Goal: Information Seeking & Learning: Compare options

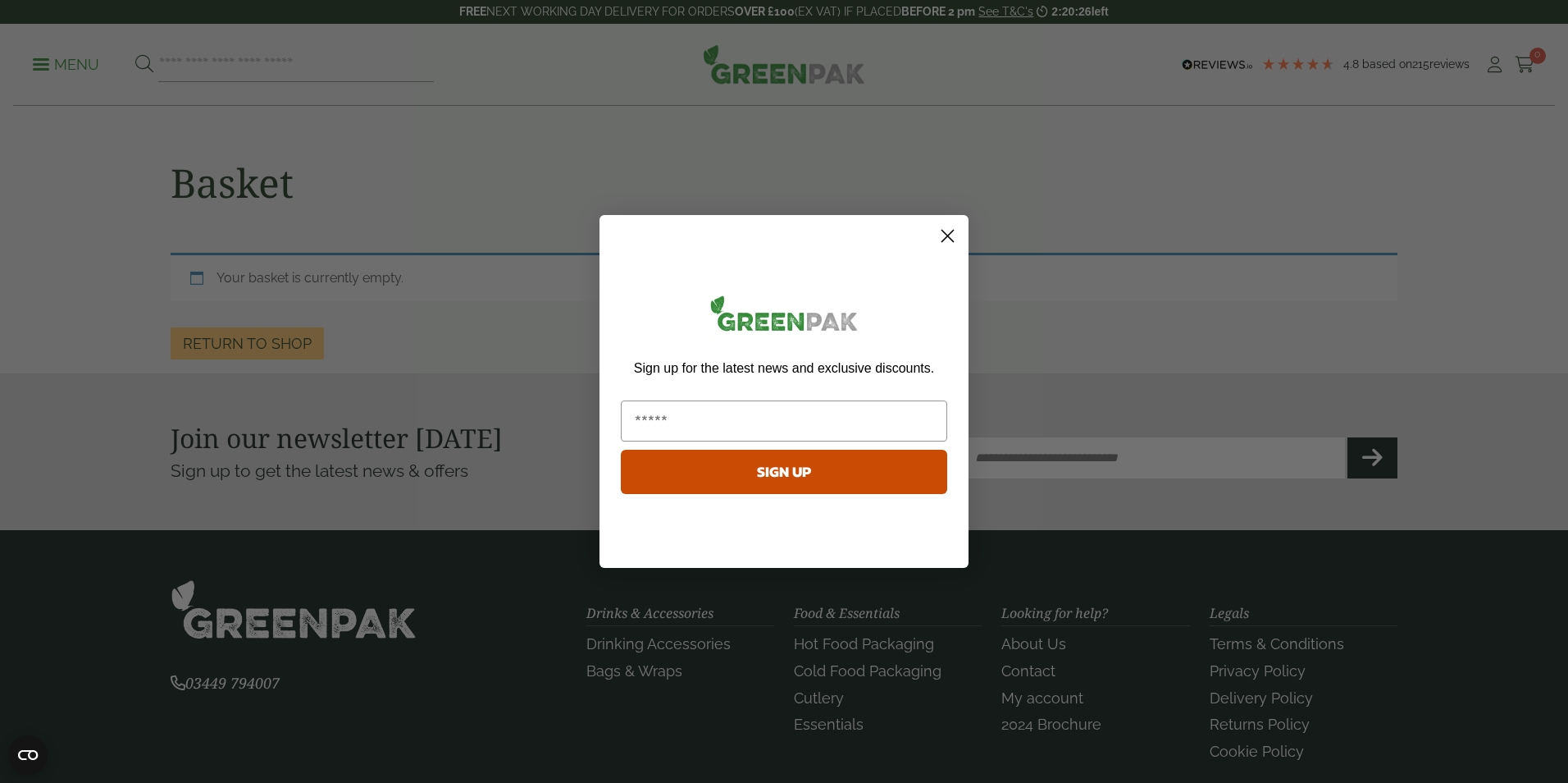
click at [945, 242] on circle "Close dialog" at bounding box center [948, 236] width 27 height 27
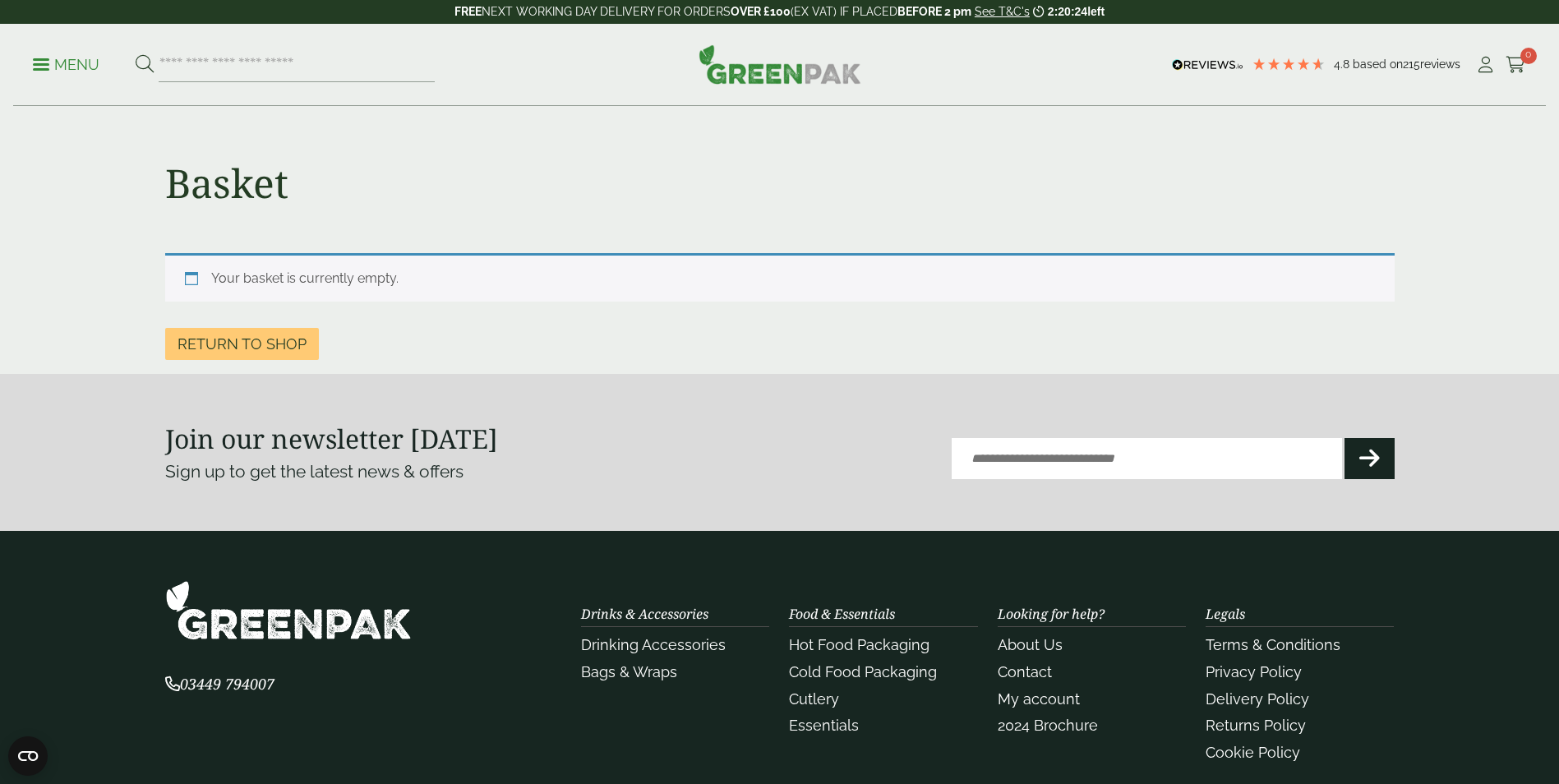
click at [768, 77] on img at bounding box center [780, 63] width 163 height 39
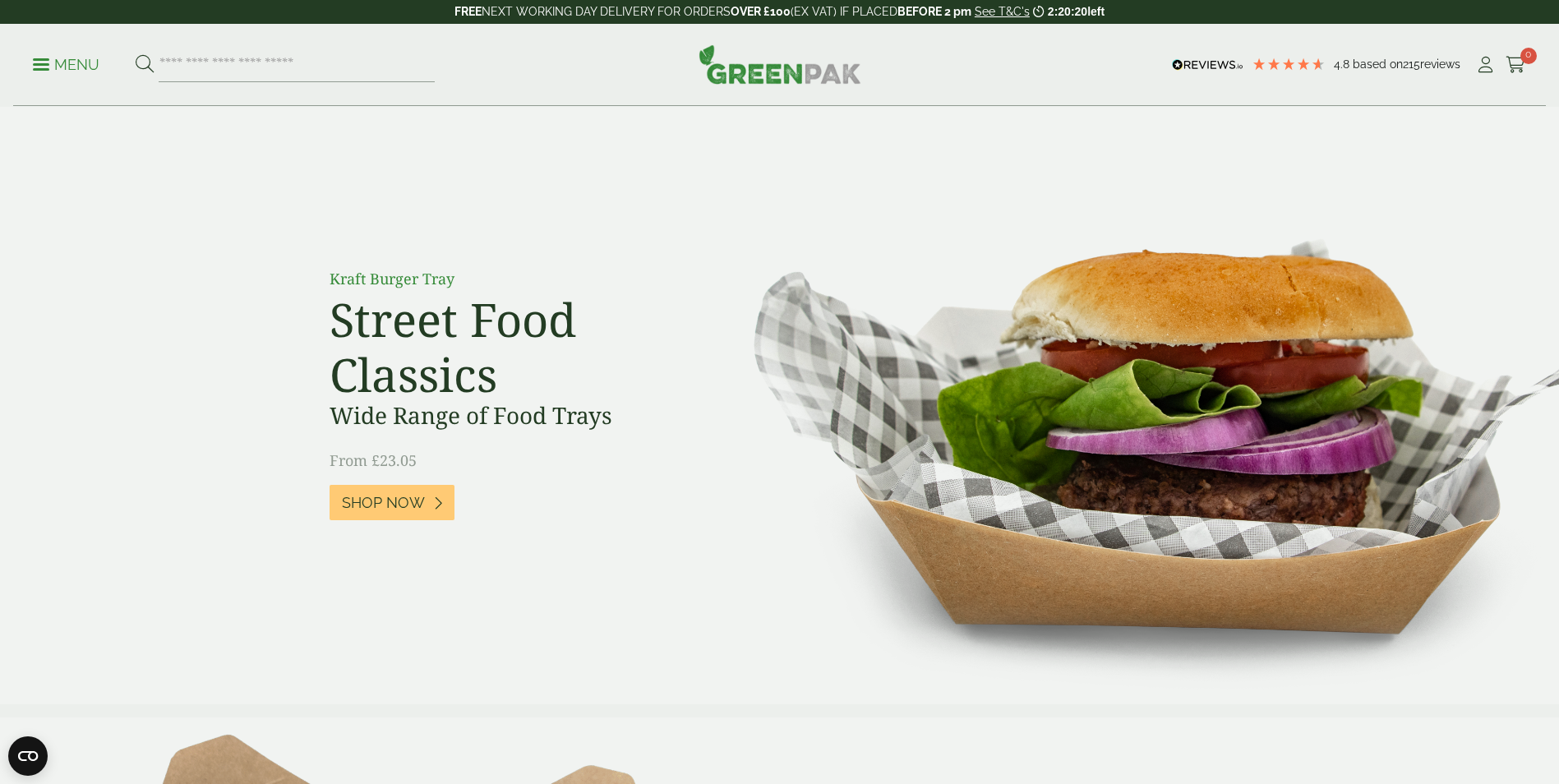
click at [78, 68] on p "Menu" at bounding box center [66, 65] width 67 height 20
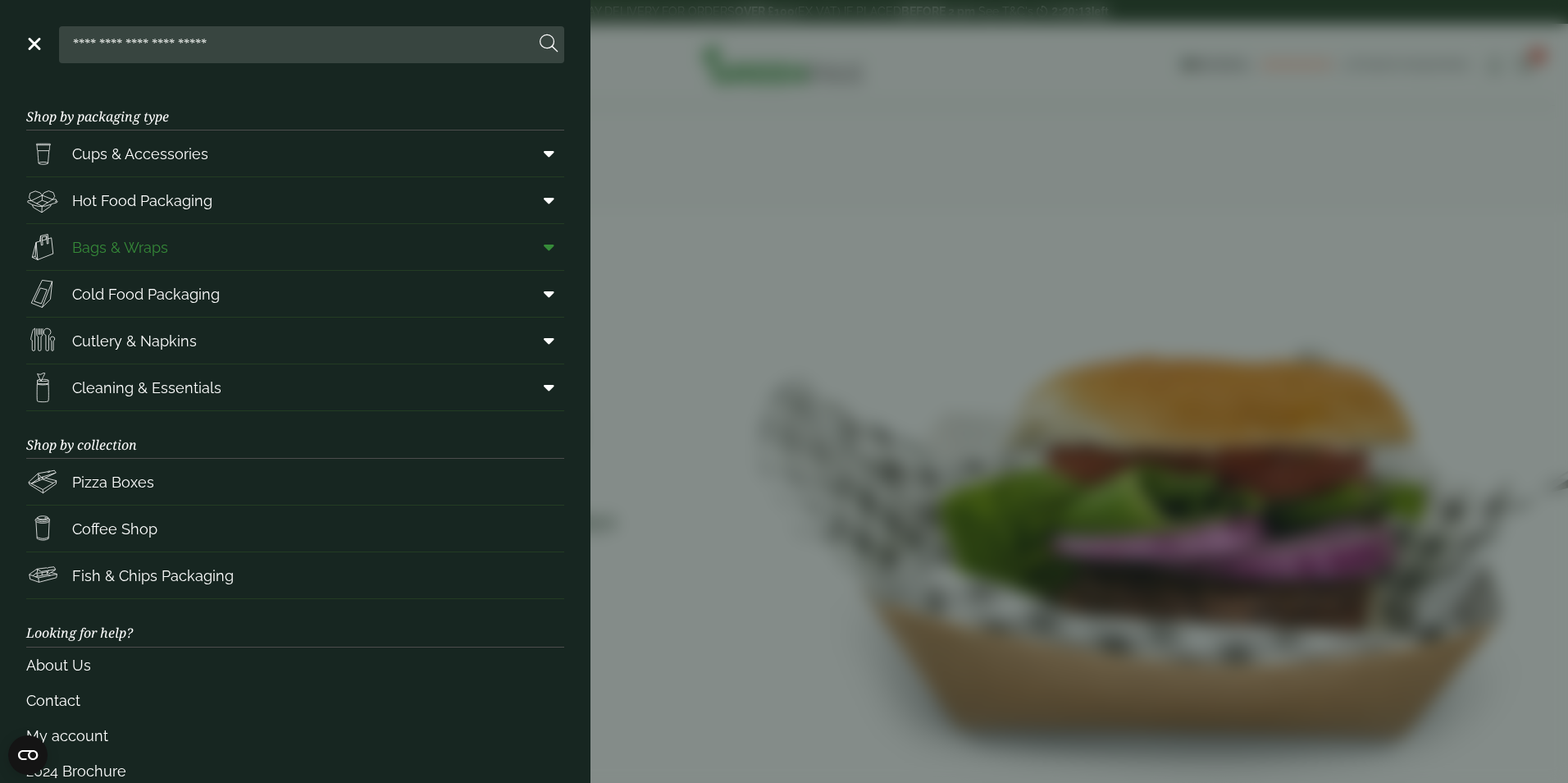
click at [209, 256] on link "Bags & Wraps" at bounding box center [295, 247] width 538 height 46
drag, startPoint x: 220, startPoint y: 249, endPoint x: 225, endPoint y: 242, distance: 8.6
click at [220, 249] on link "Bags & Wraps" at bounding box center [295, 247] width 538 height 46
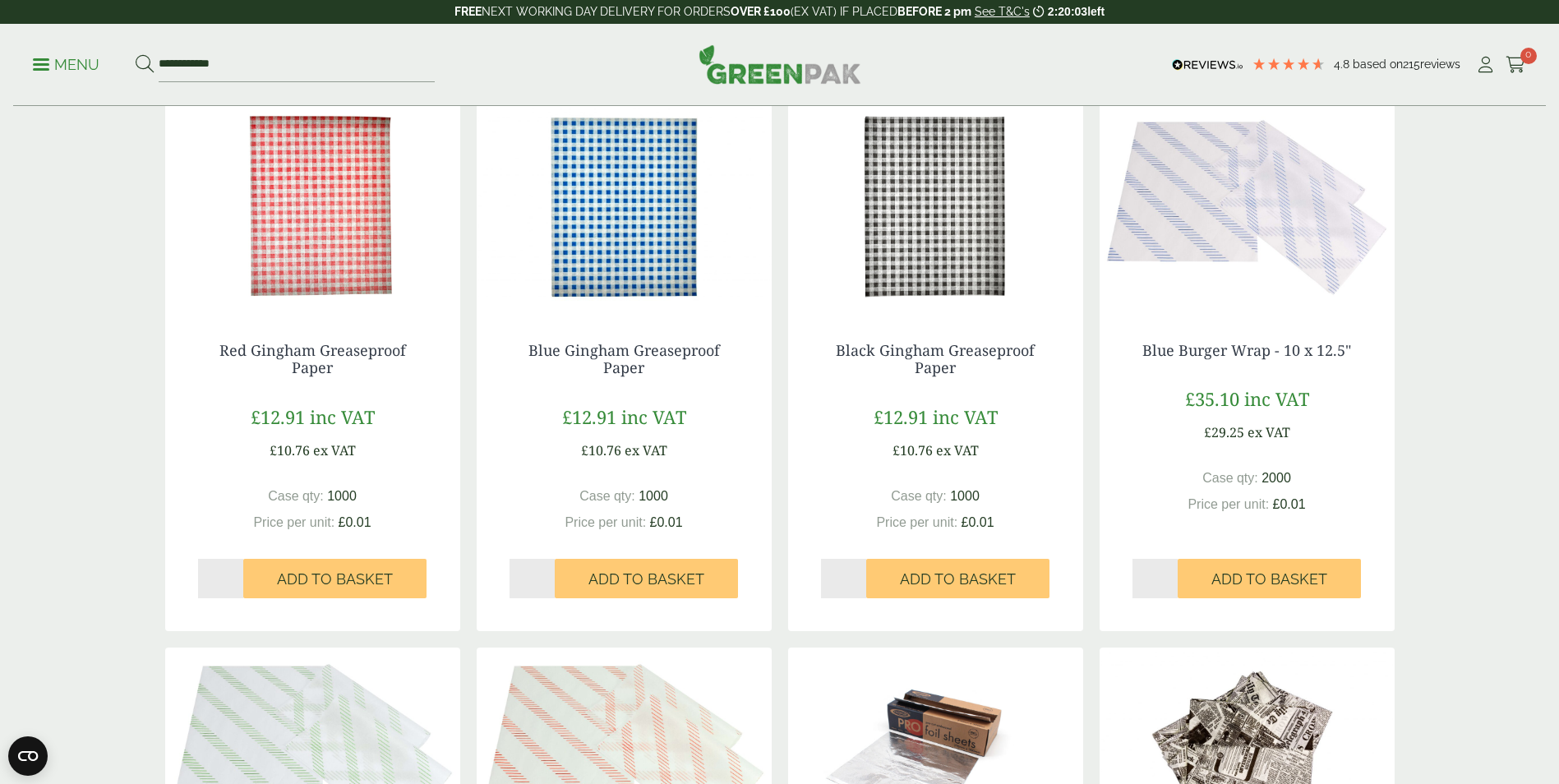
scroll to position [904, 0]
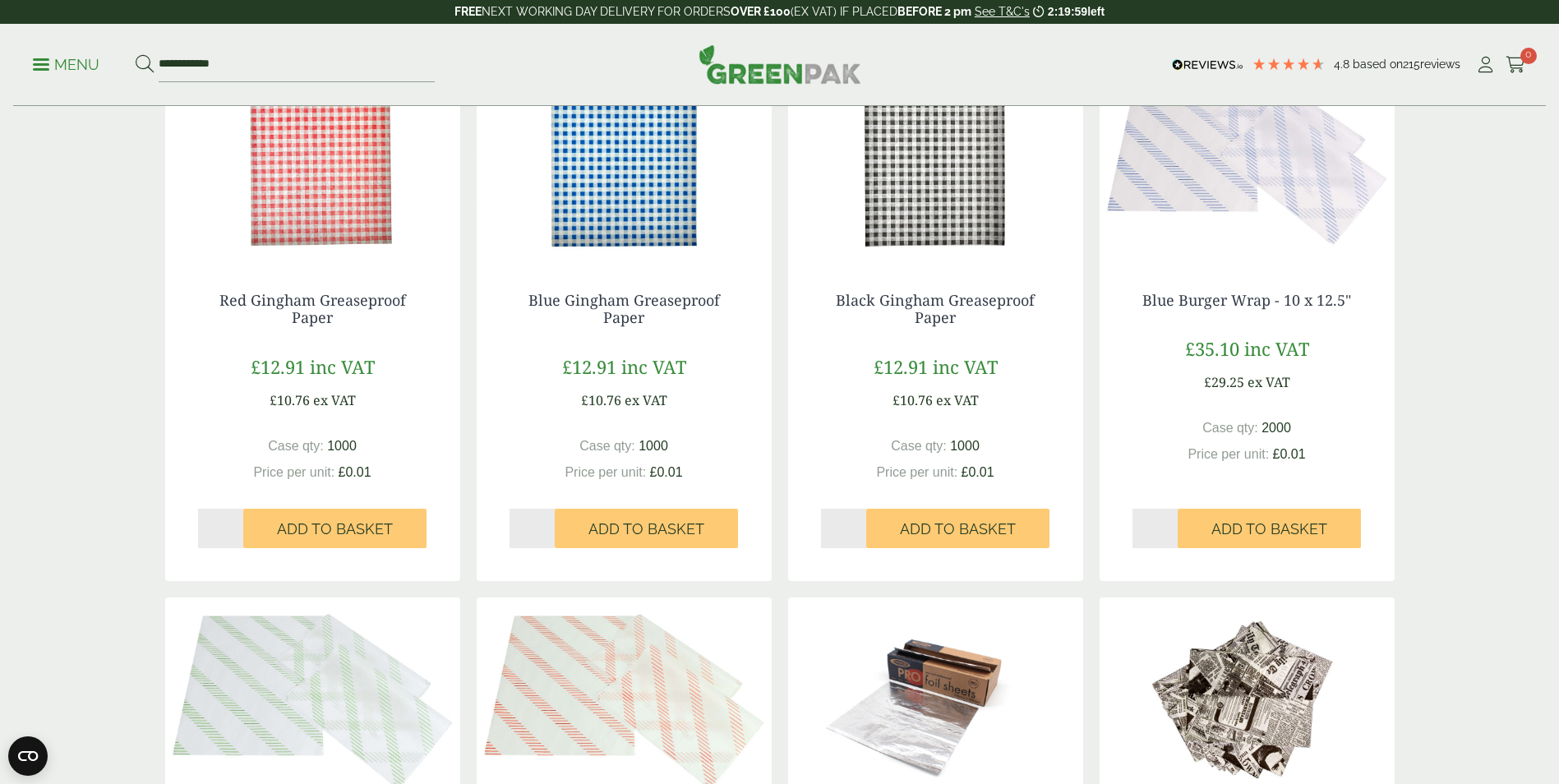
click at [655, 185] on img at bounding box center [624, 156] width 295 height 206
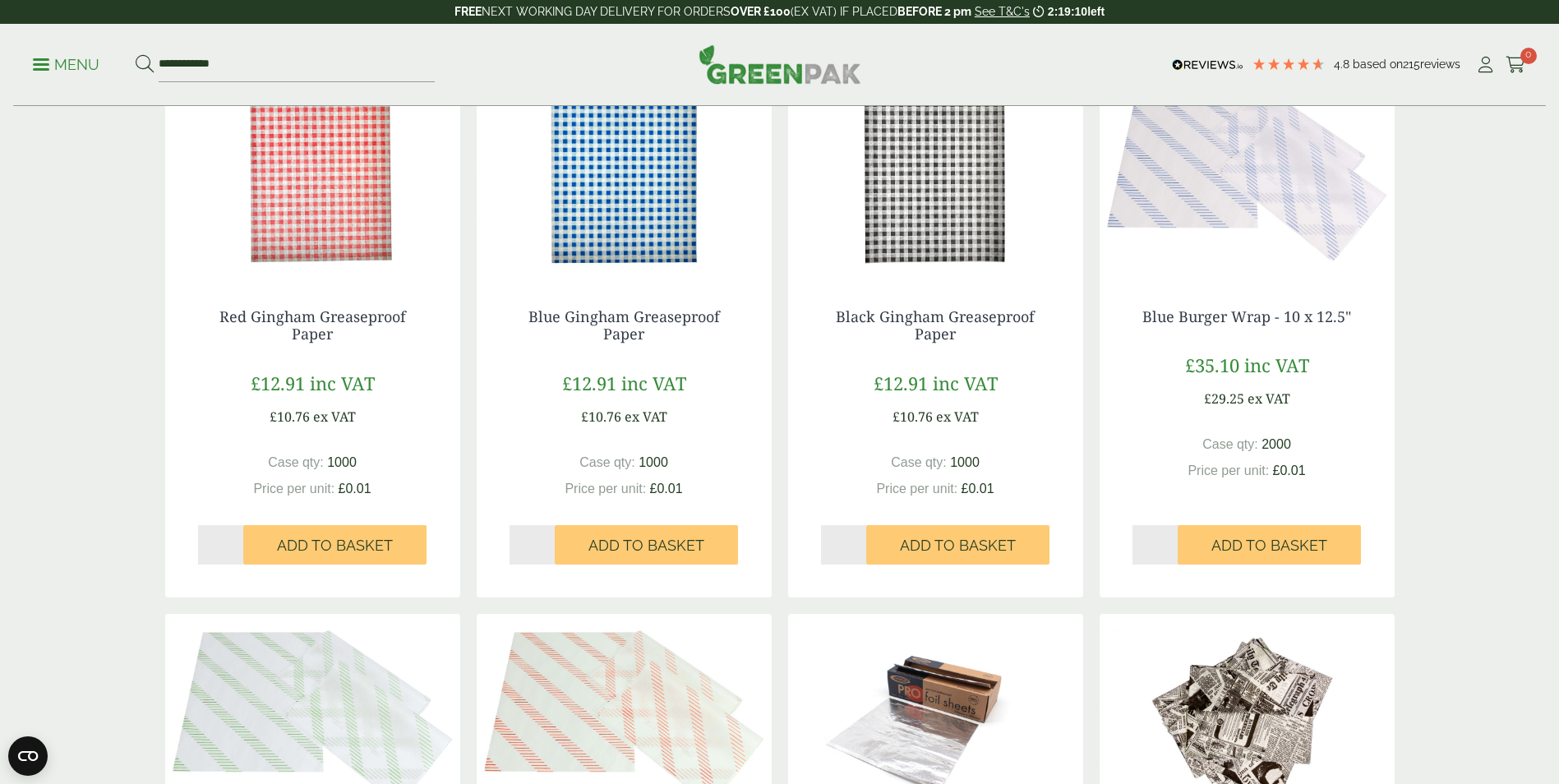
scroll to position [821, 0]
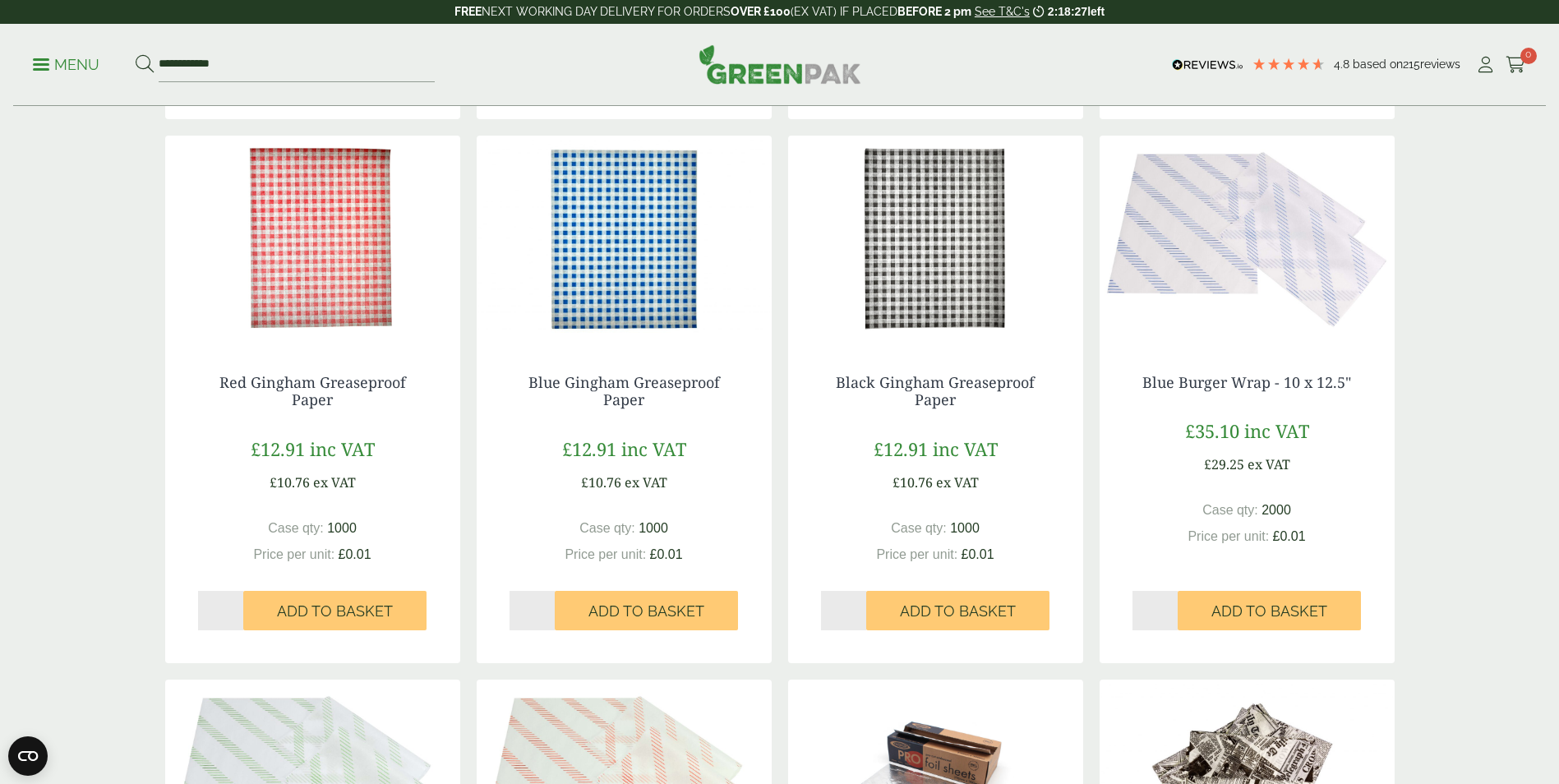
click at [645, 271] on img at bounding box center [624, 238] width 295 height 206
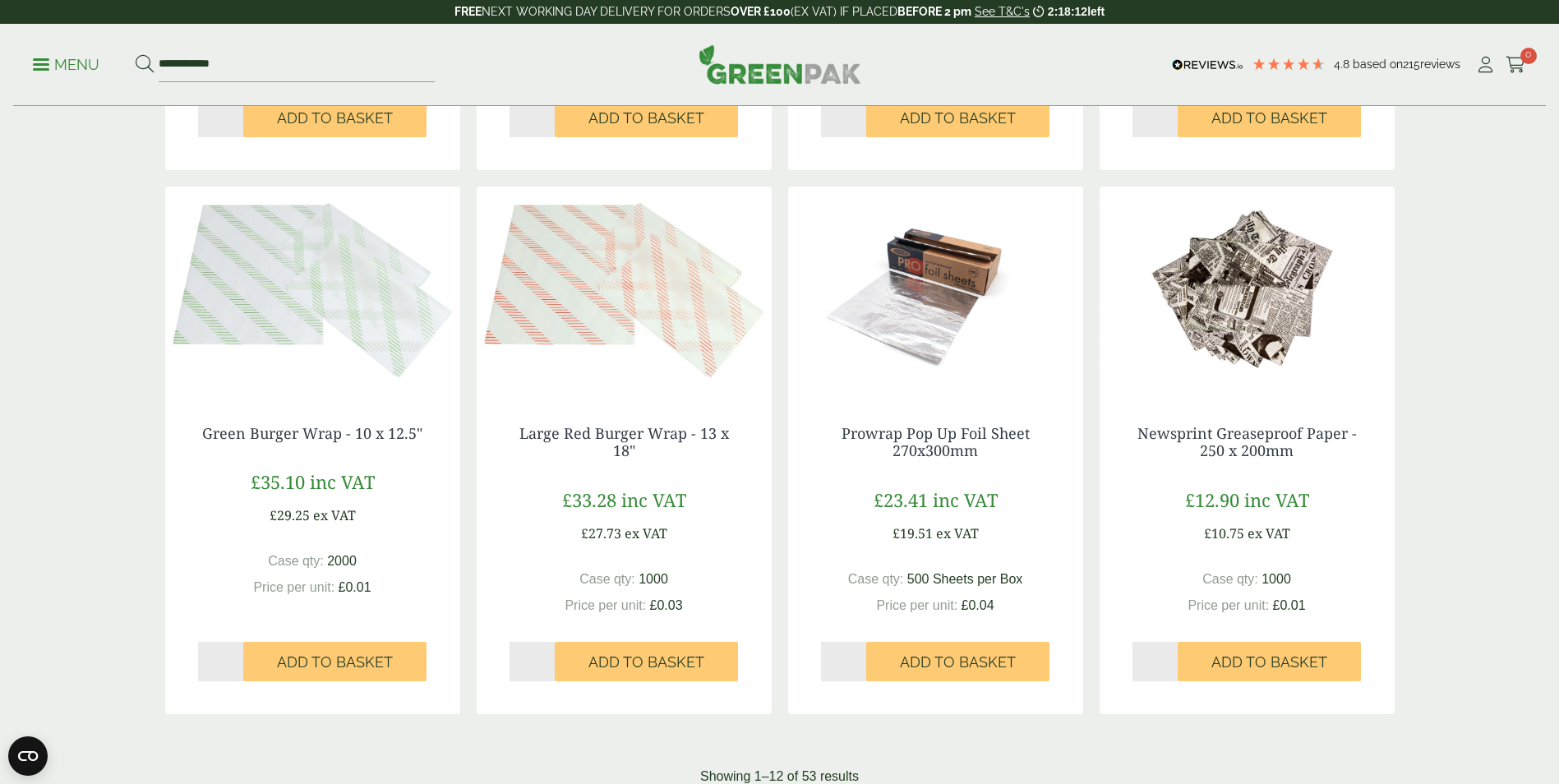
scroll to position [1561, 0]
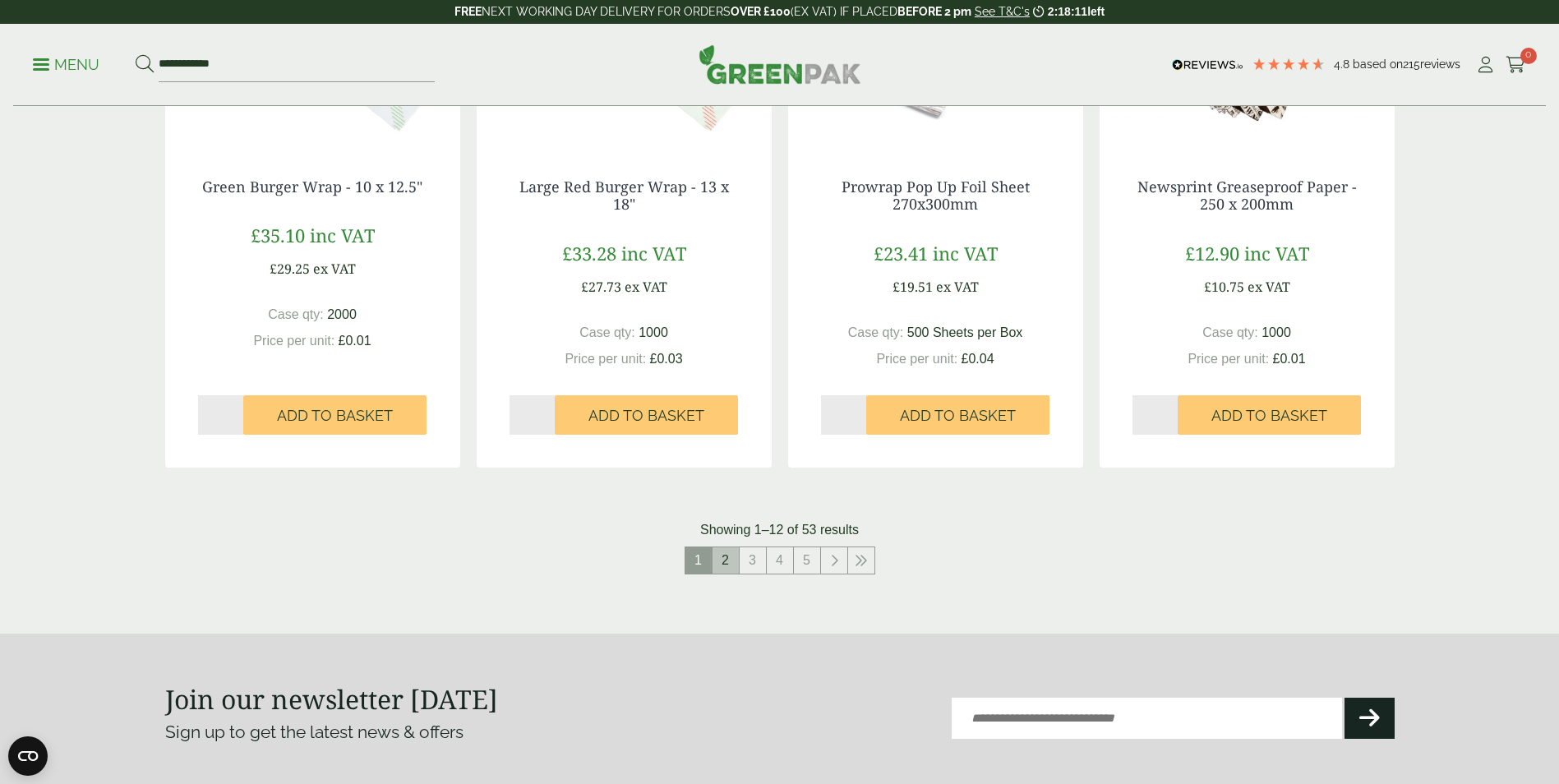
click at [731, 568] on link "2" at bounding box center [725, 559] width 26 height 26
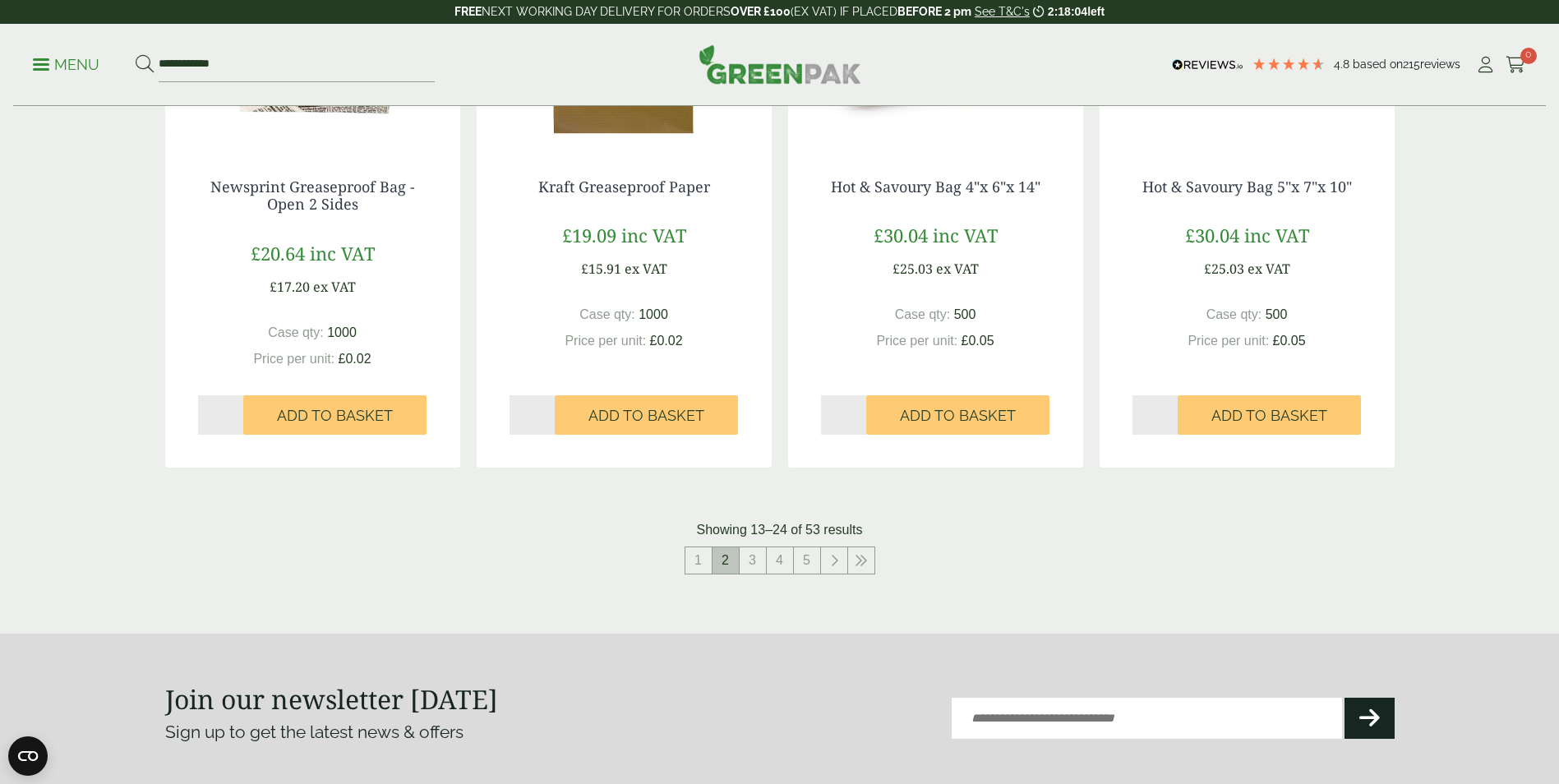
click at [728, 564] on span "2" at bounding box center [725, 559] width 26 height 26
click at [838, 560] on icon at bounding box center [834, 560] width 9 height 13
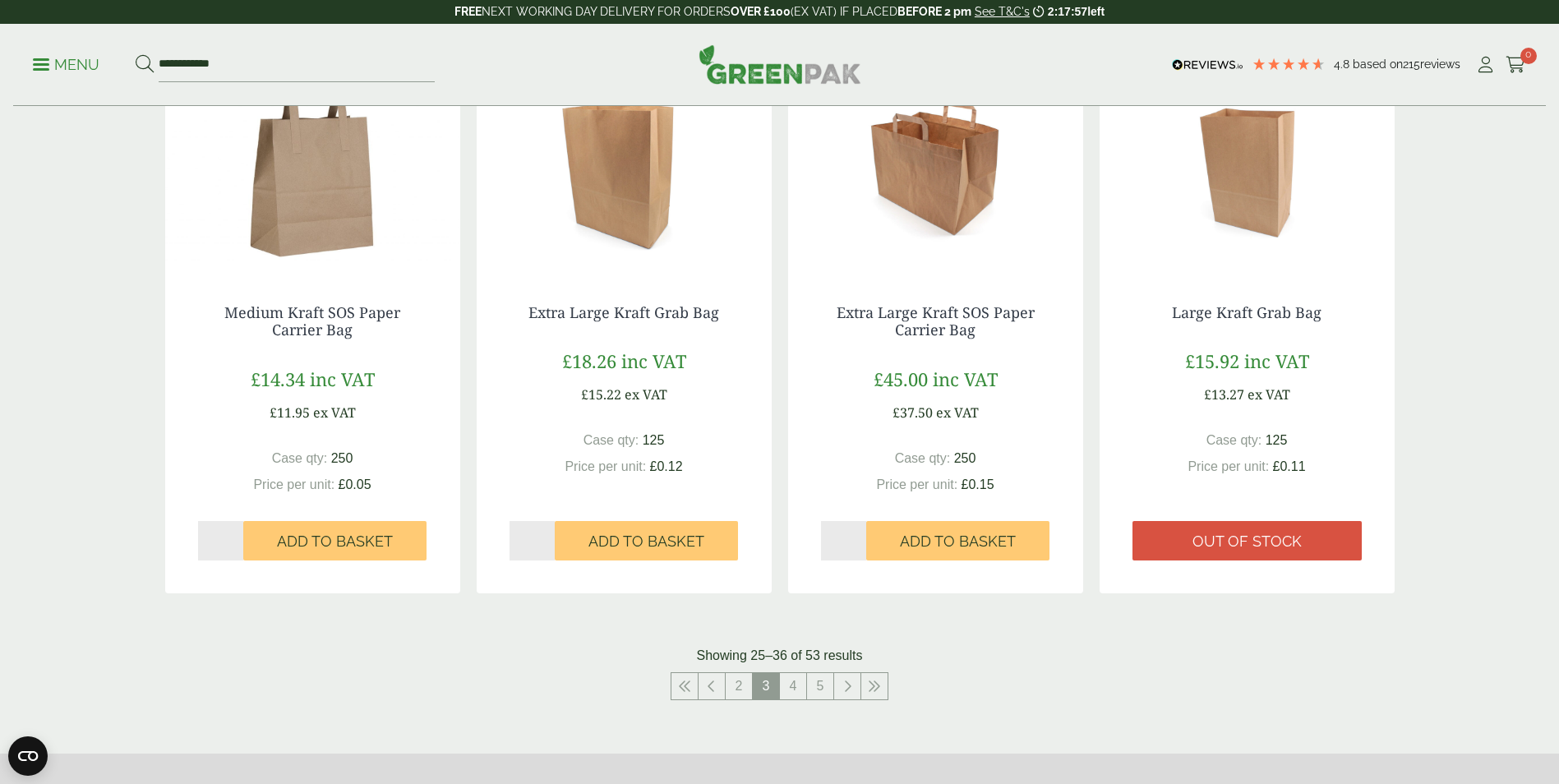
scroll to position [1427, 0]
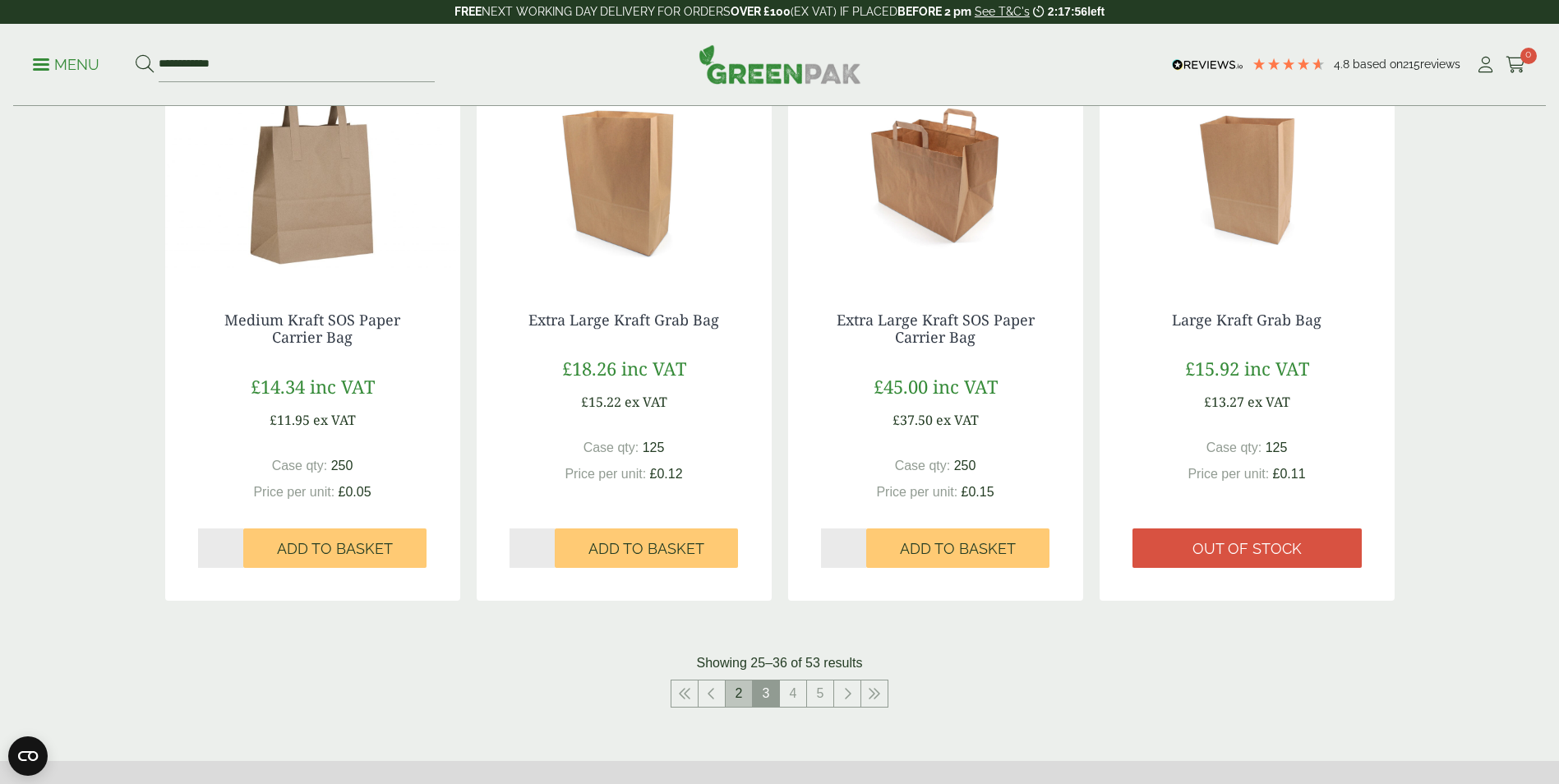
click at [733, 693] on link "2" at bounding box center [738, 692] width 26 height 26
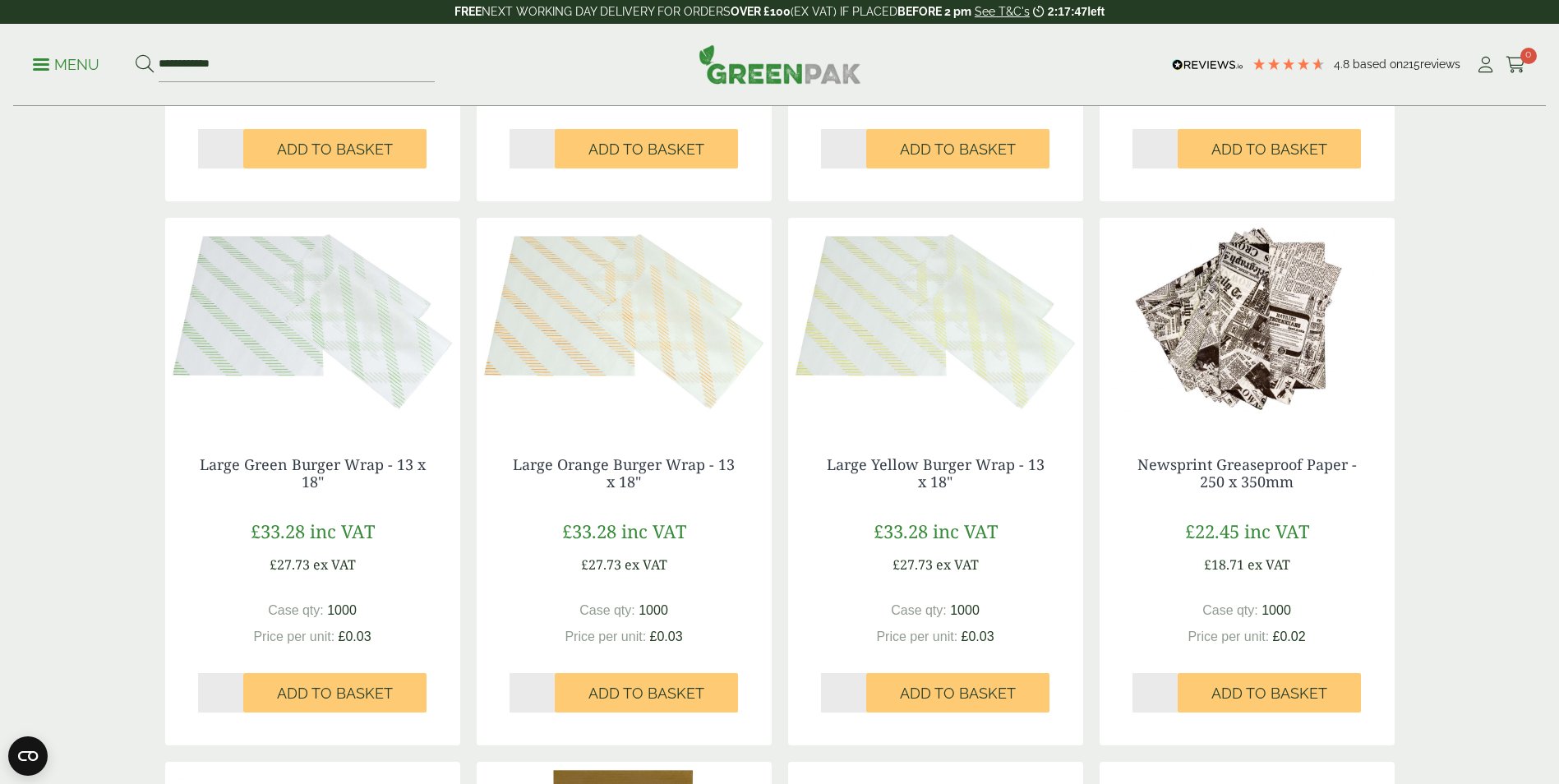
scroll to position [1232, 0]
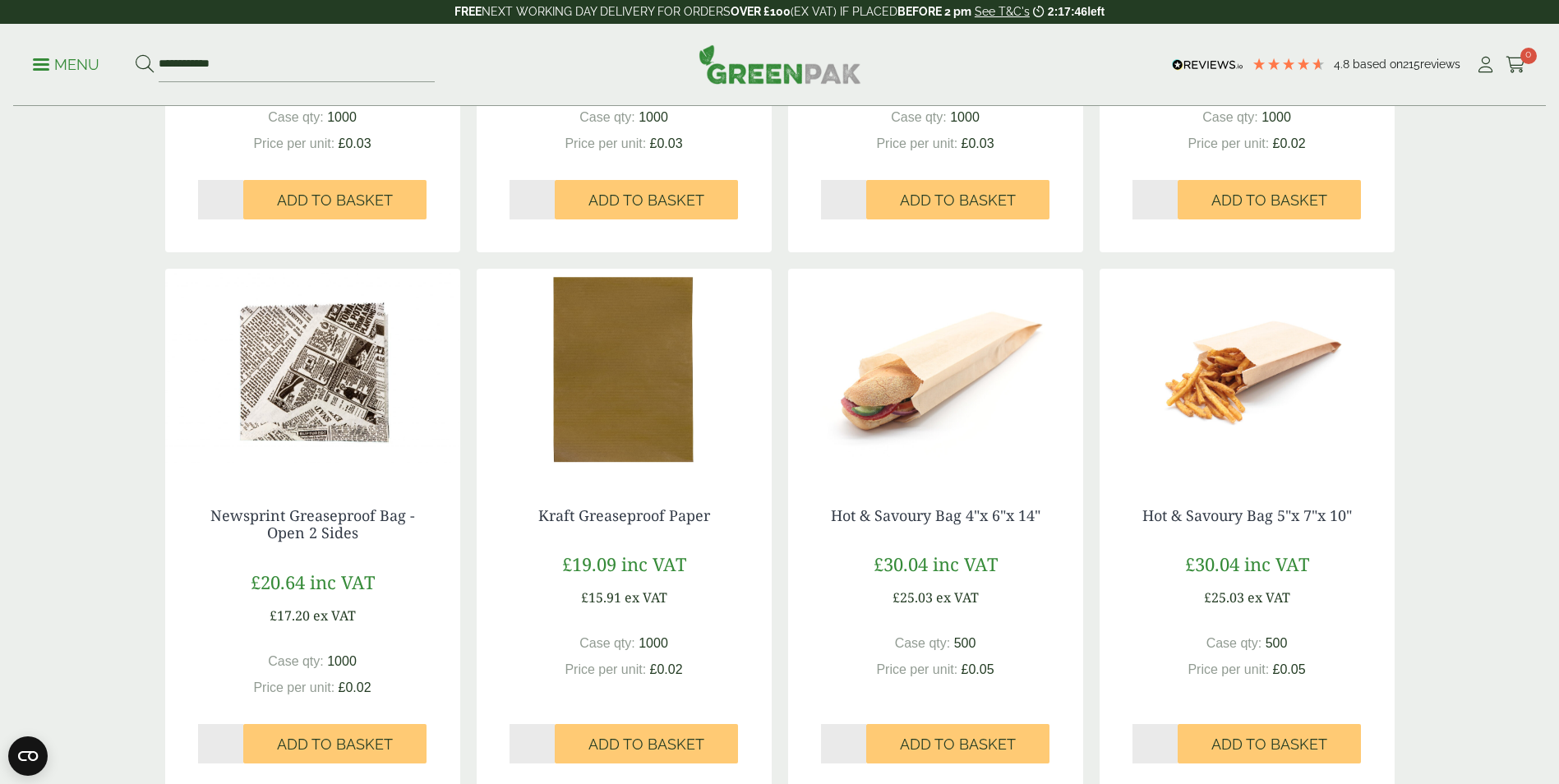
click at [642, 403] on img at bounding box center [624, 371] width 295 height 206
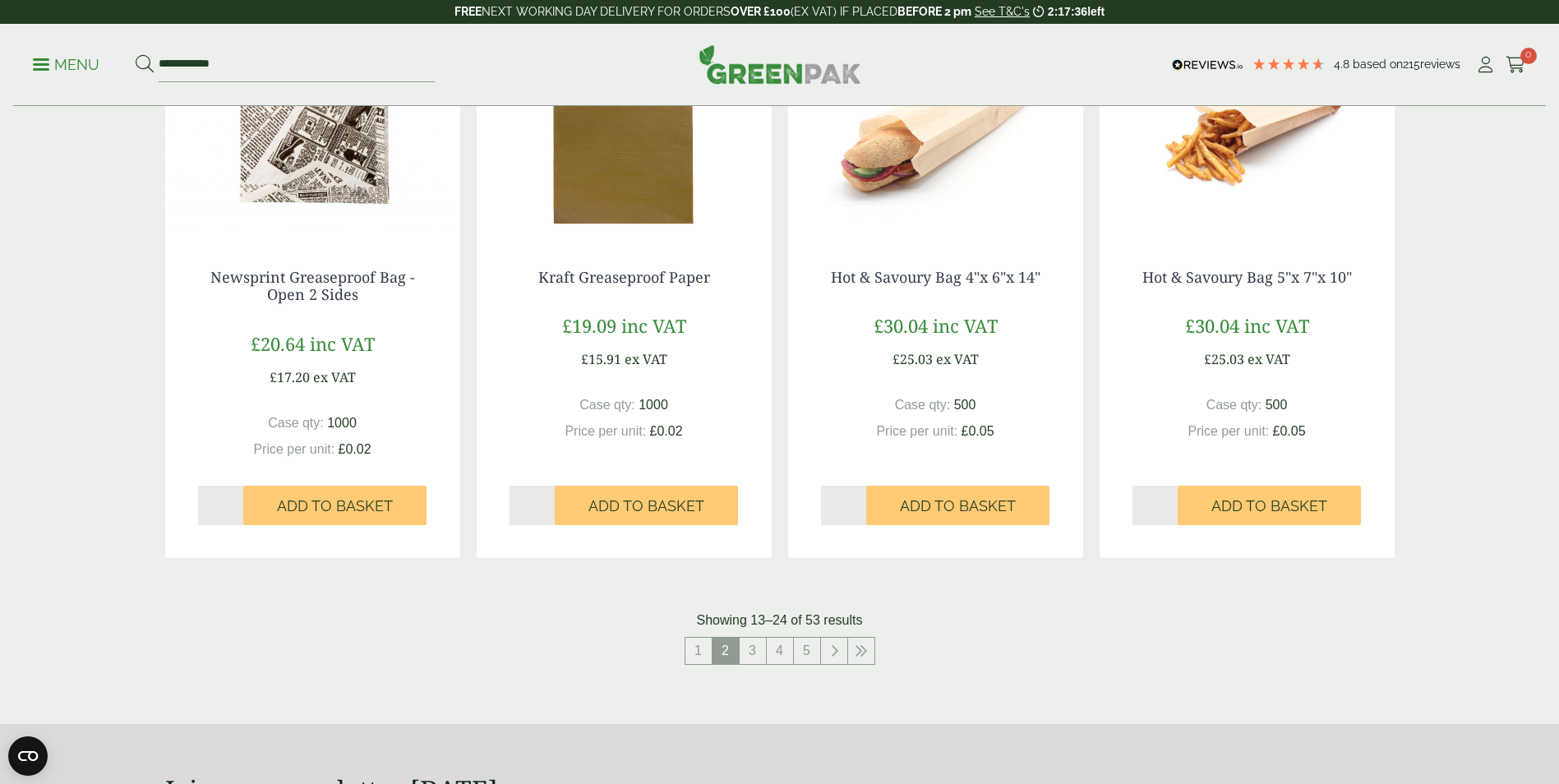
scroll to position [1479, 0]
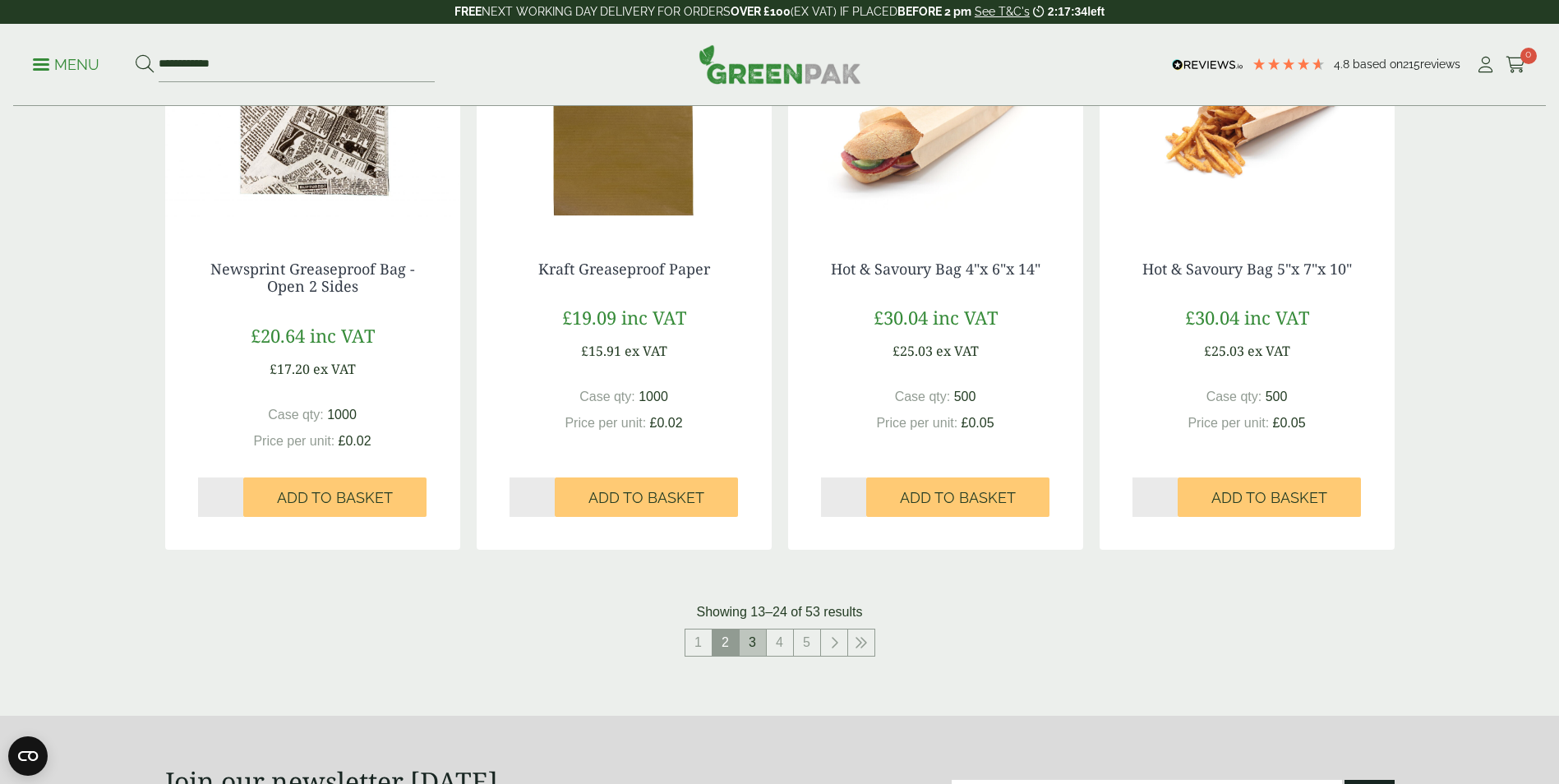
click at [751, 645] on link "3" at bounding box center [752, 642] width 26 height 26
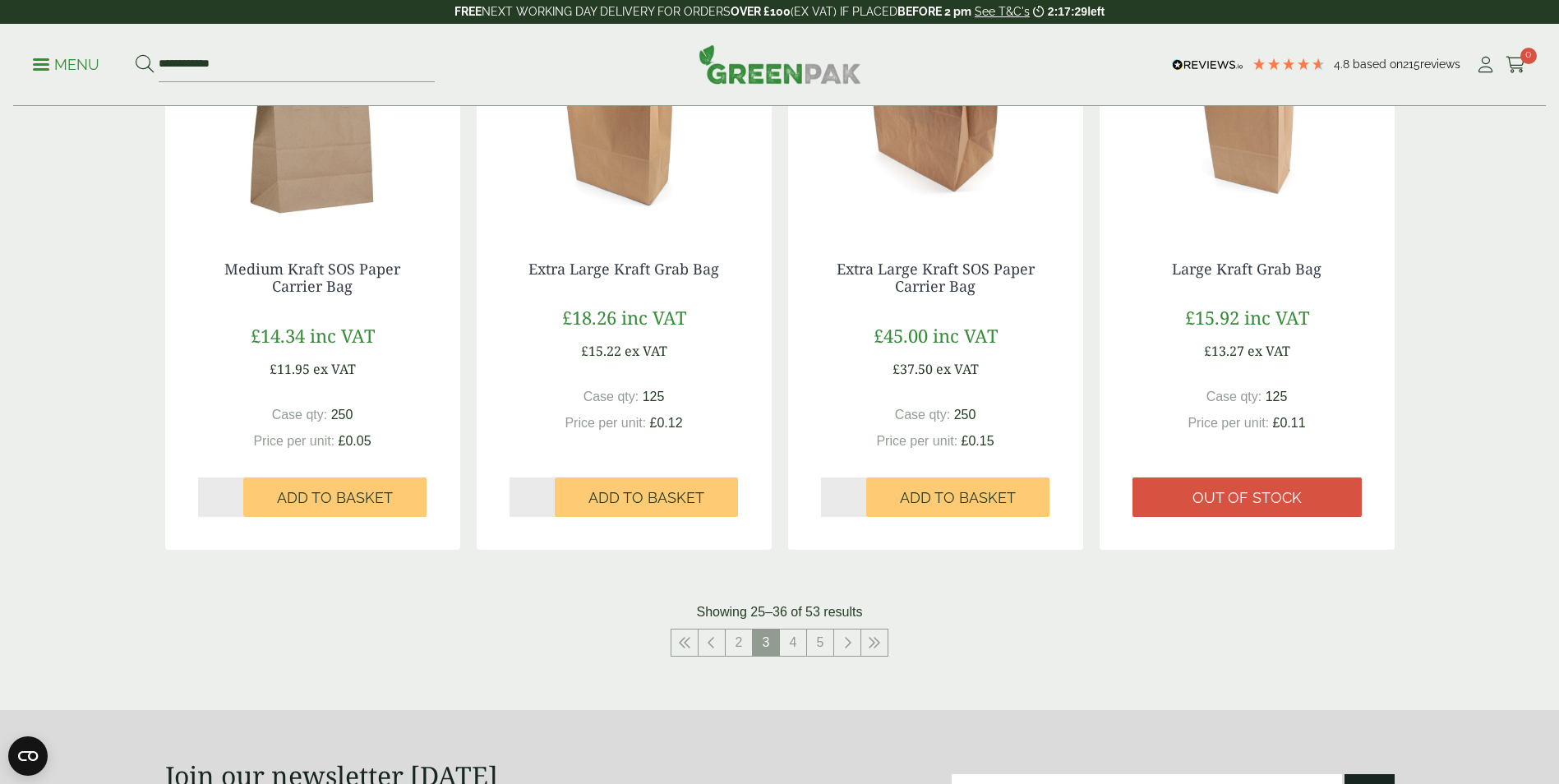
scroll to position [1807, 0]
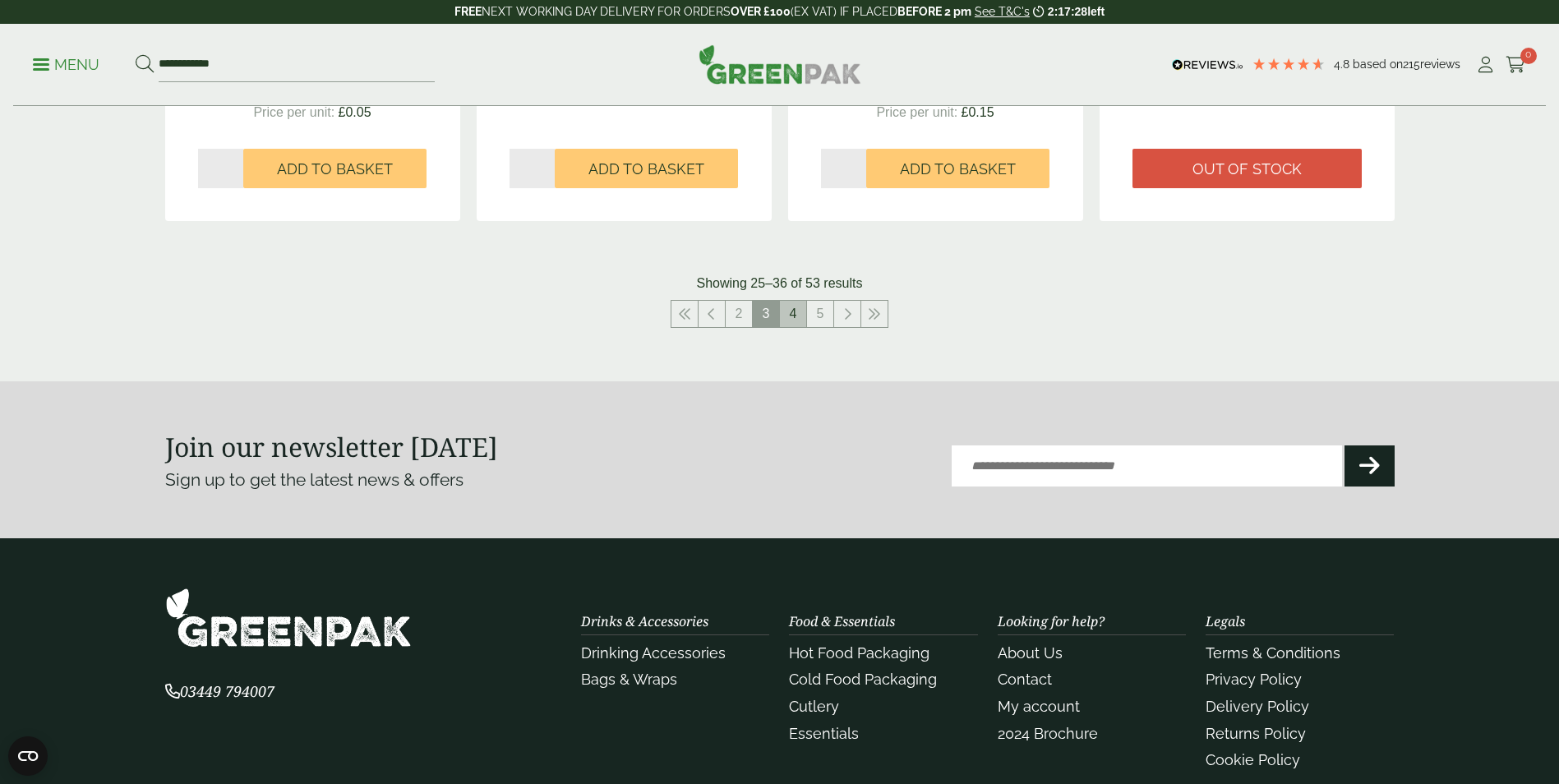
click at [789, 315] on link "4" at bounding box center [792, 314] width 26 height 26
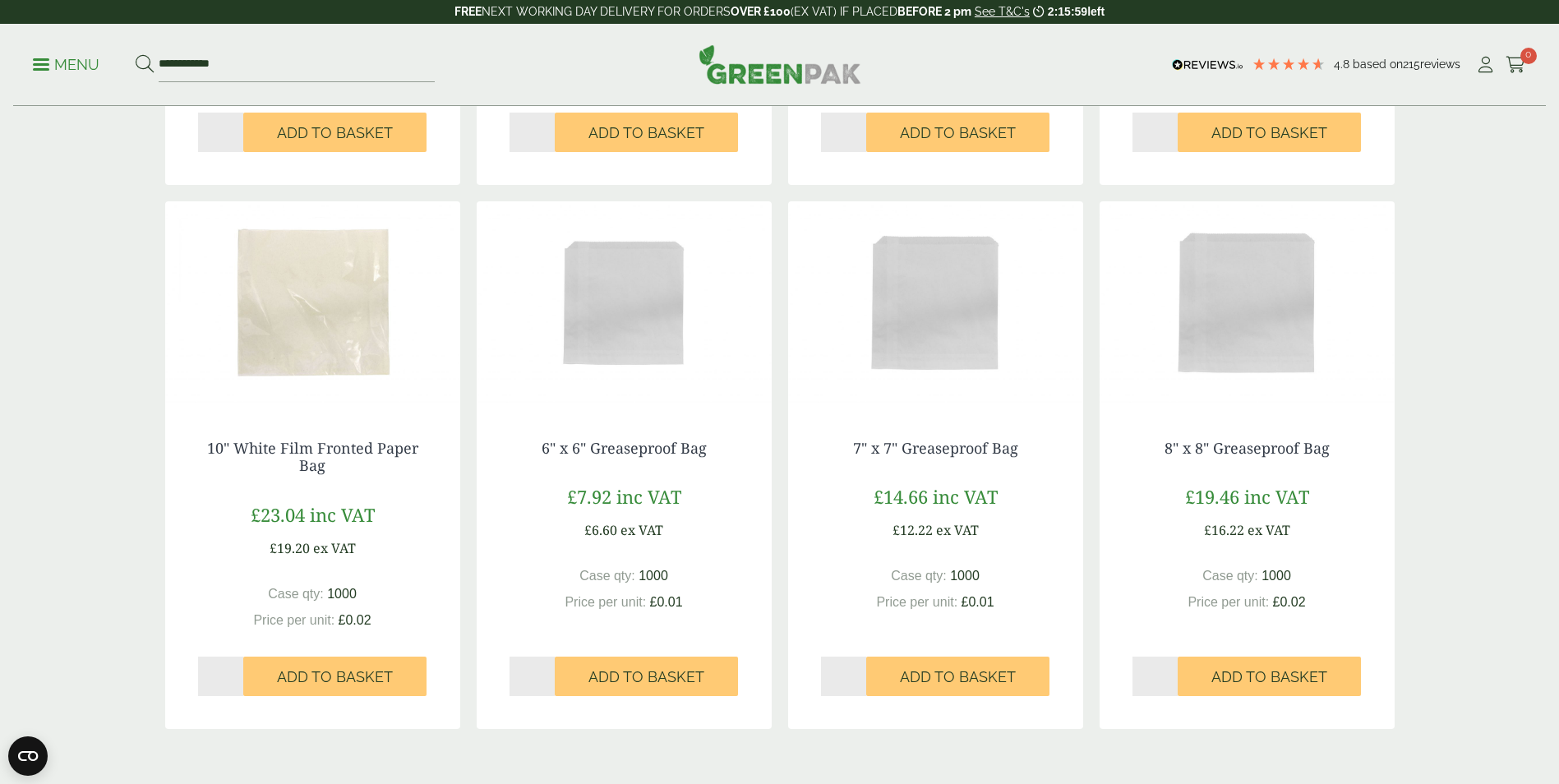
scroll to position [1561, 0]
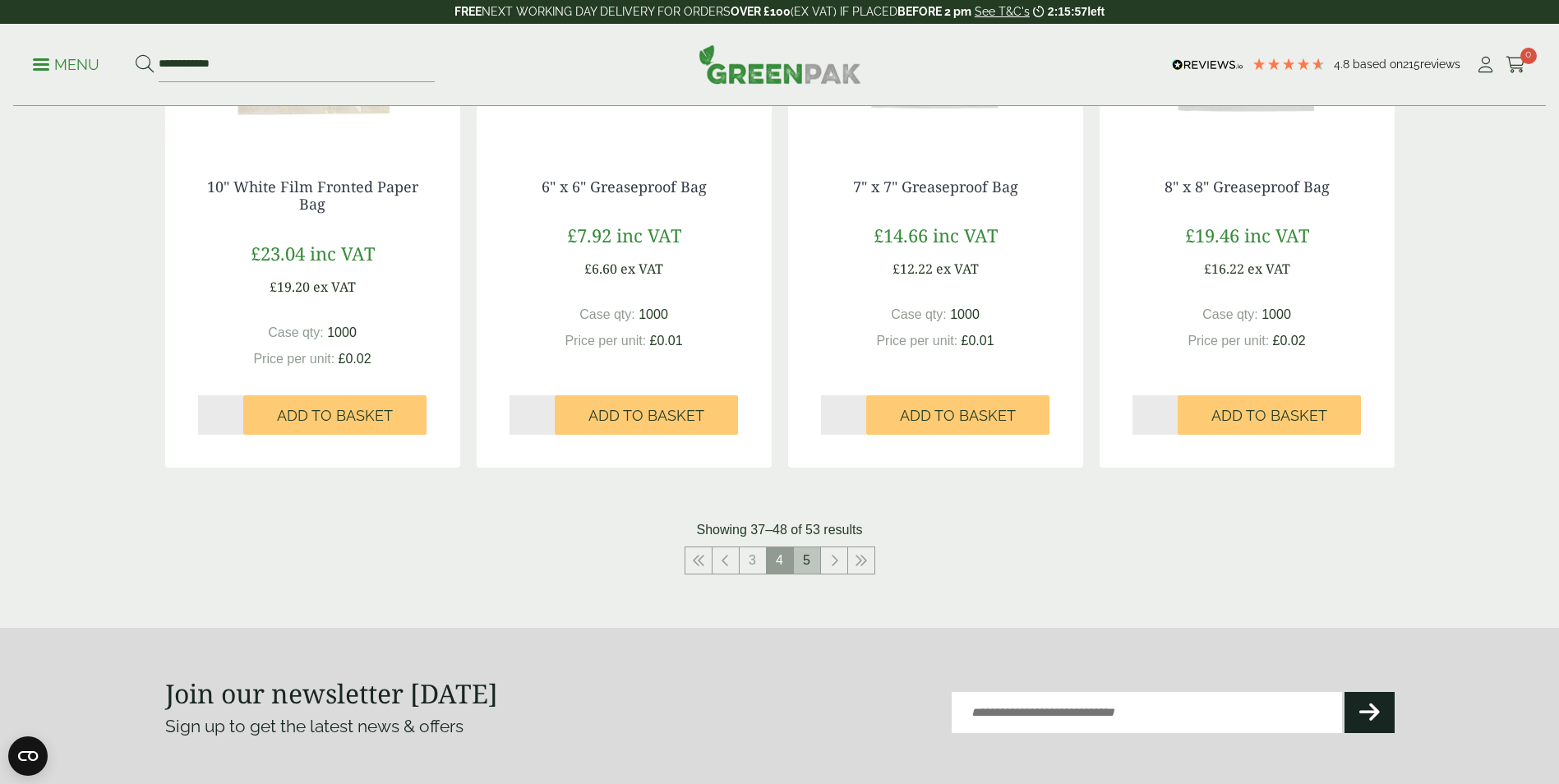
click at [808, 562] on link "5" at bounding box center [806, 559] width 26 height 26
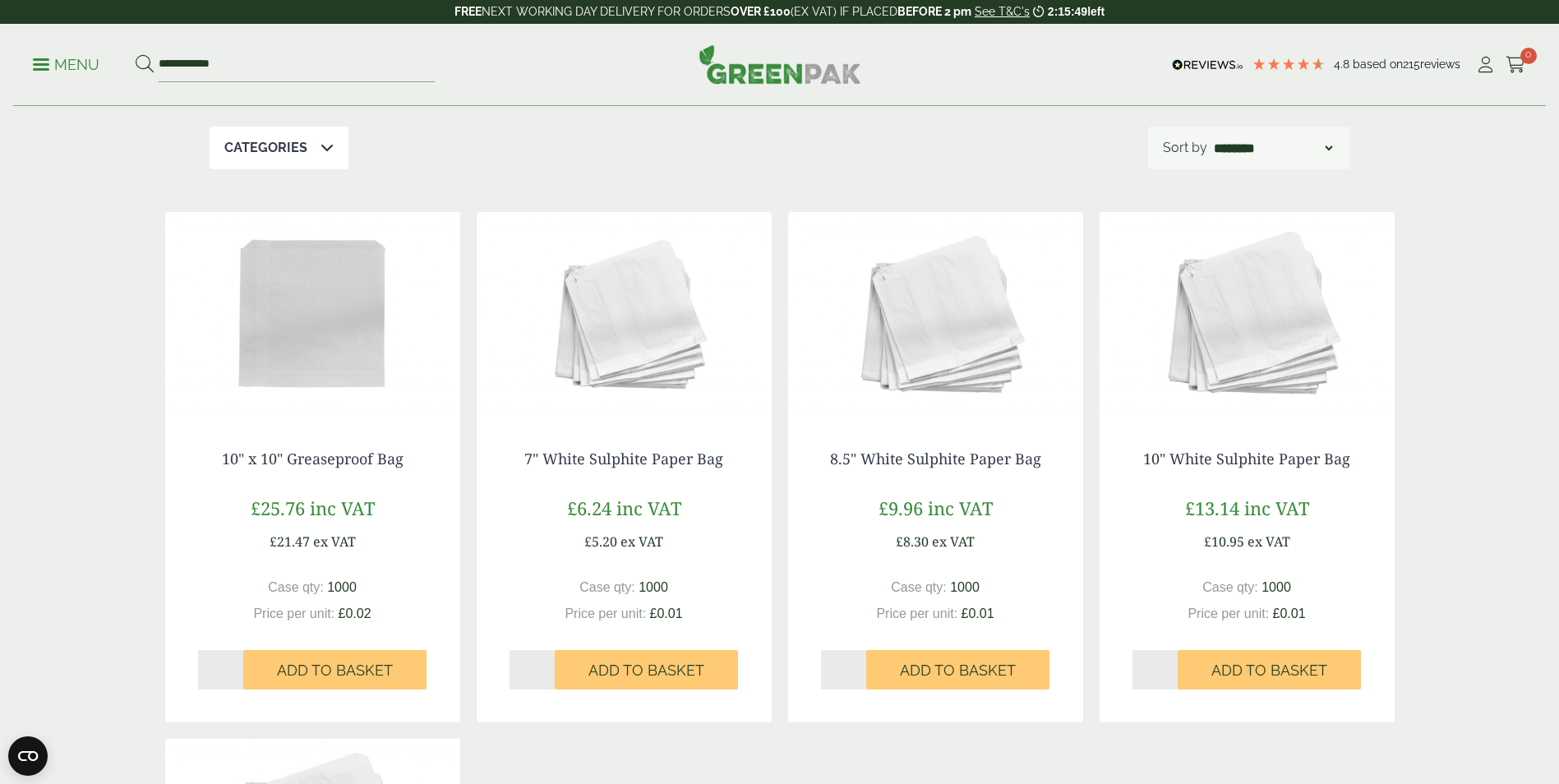
scroll to position [190, 0]
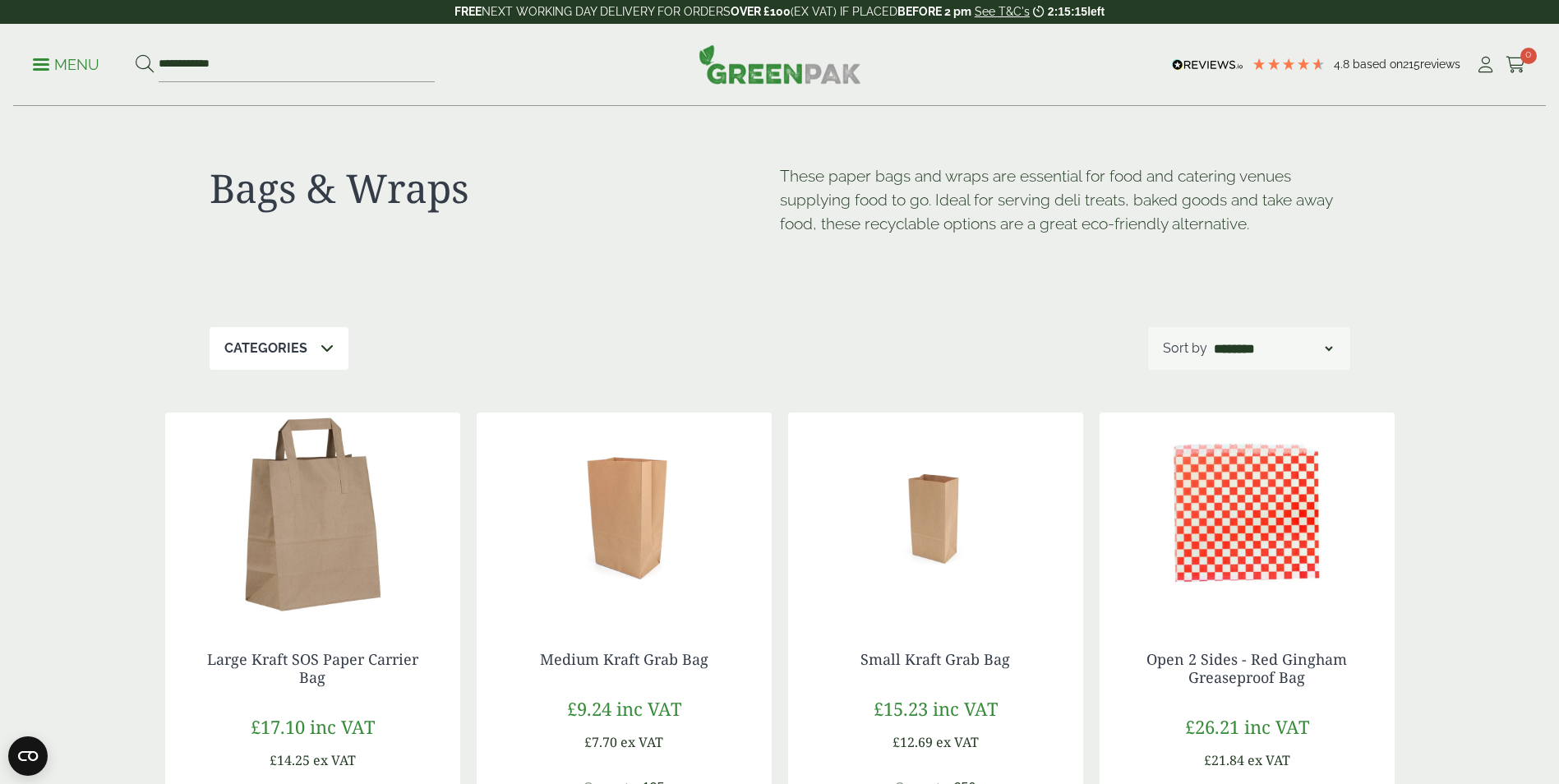
drag, startPoint x: 61, startPoint y: 55, endPoint x: 63, endPoint y: 64, distance: 9.2
click at [61, 55] on p "Menu" at bounding box center [66, 65] width 67 height 20
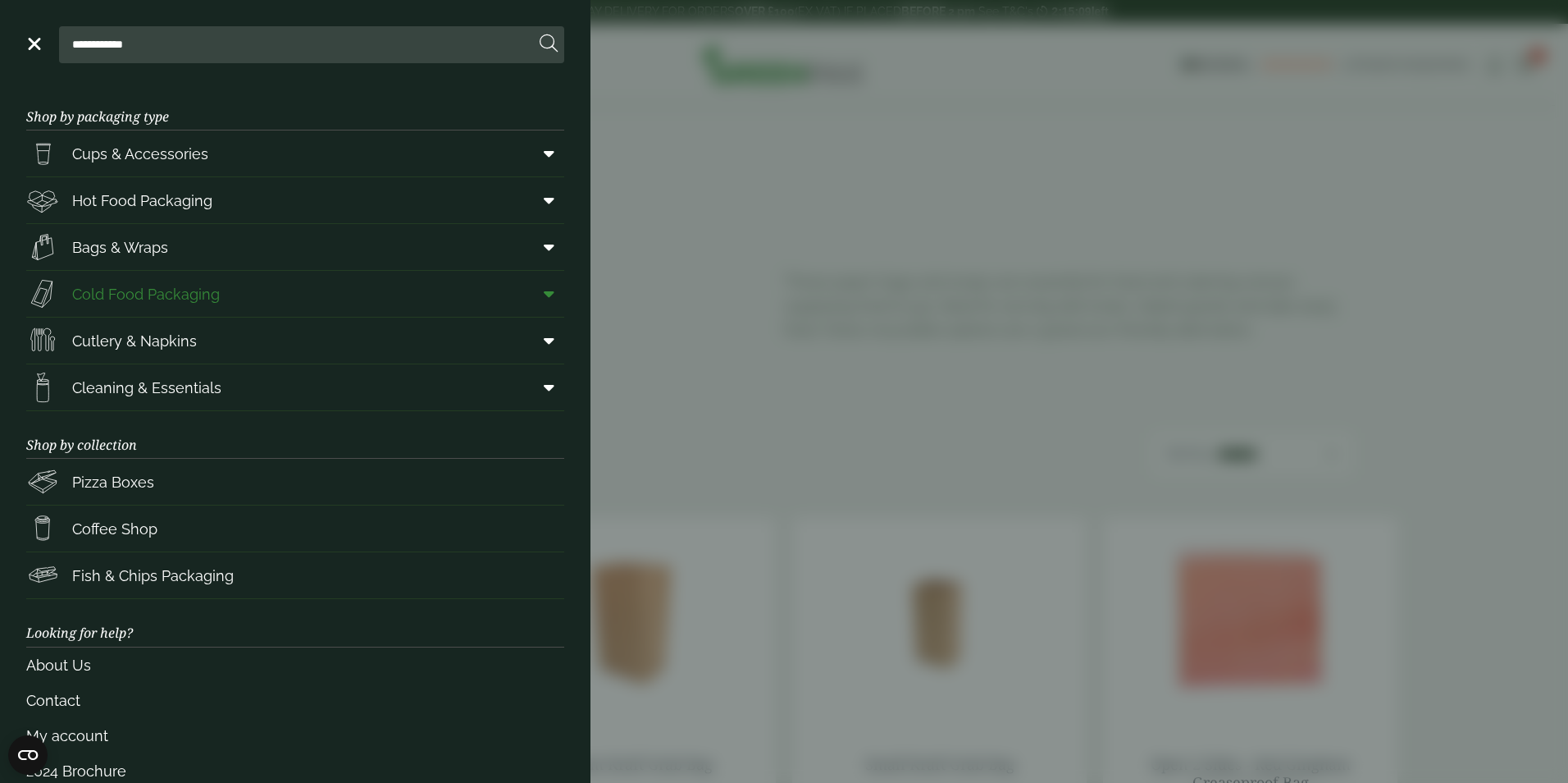
click at [199, 298] on span "Cold Food Packaging" at bounding box center [146, 293] width 148 height 22
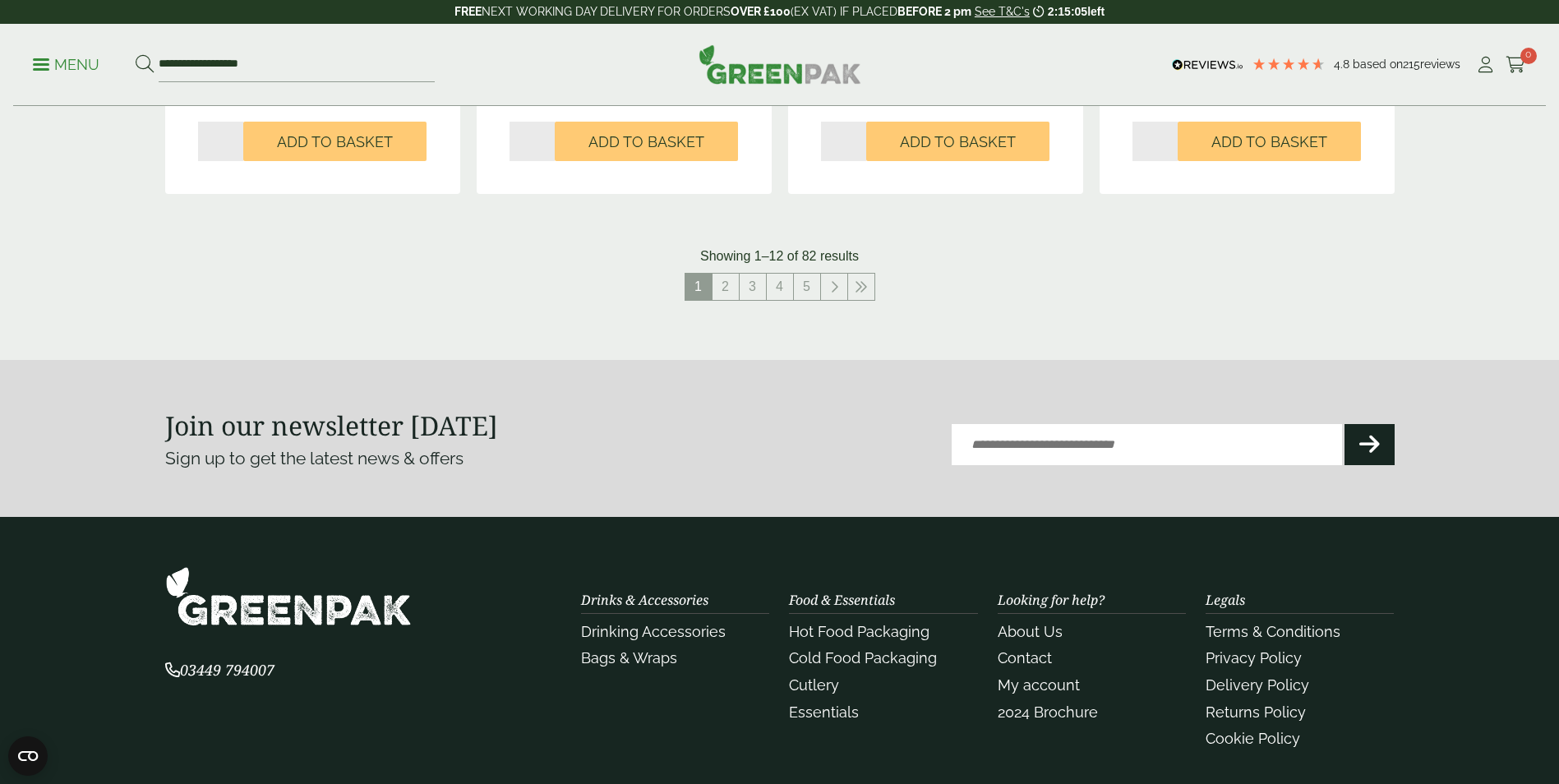
scroll to position [1627, 0]
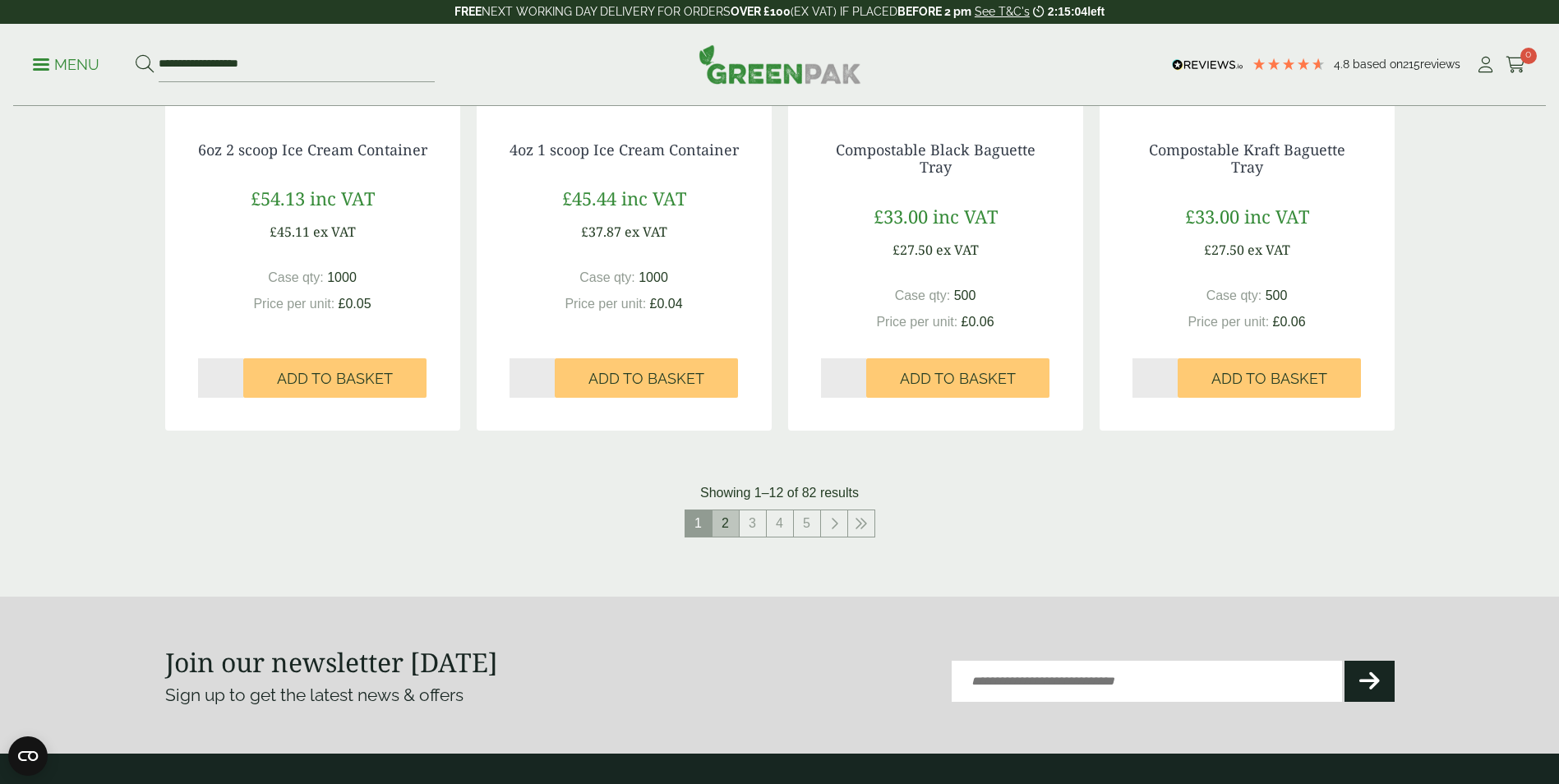
click at [727, 520] on link "2" at bounding box center [725, 523] width 26 height 26
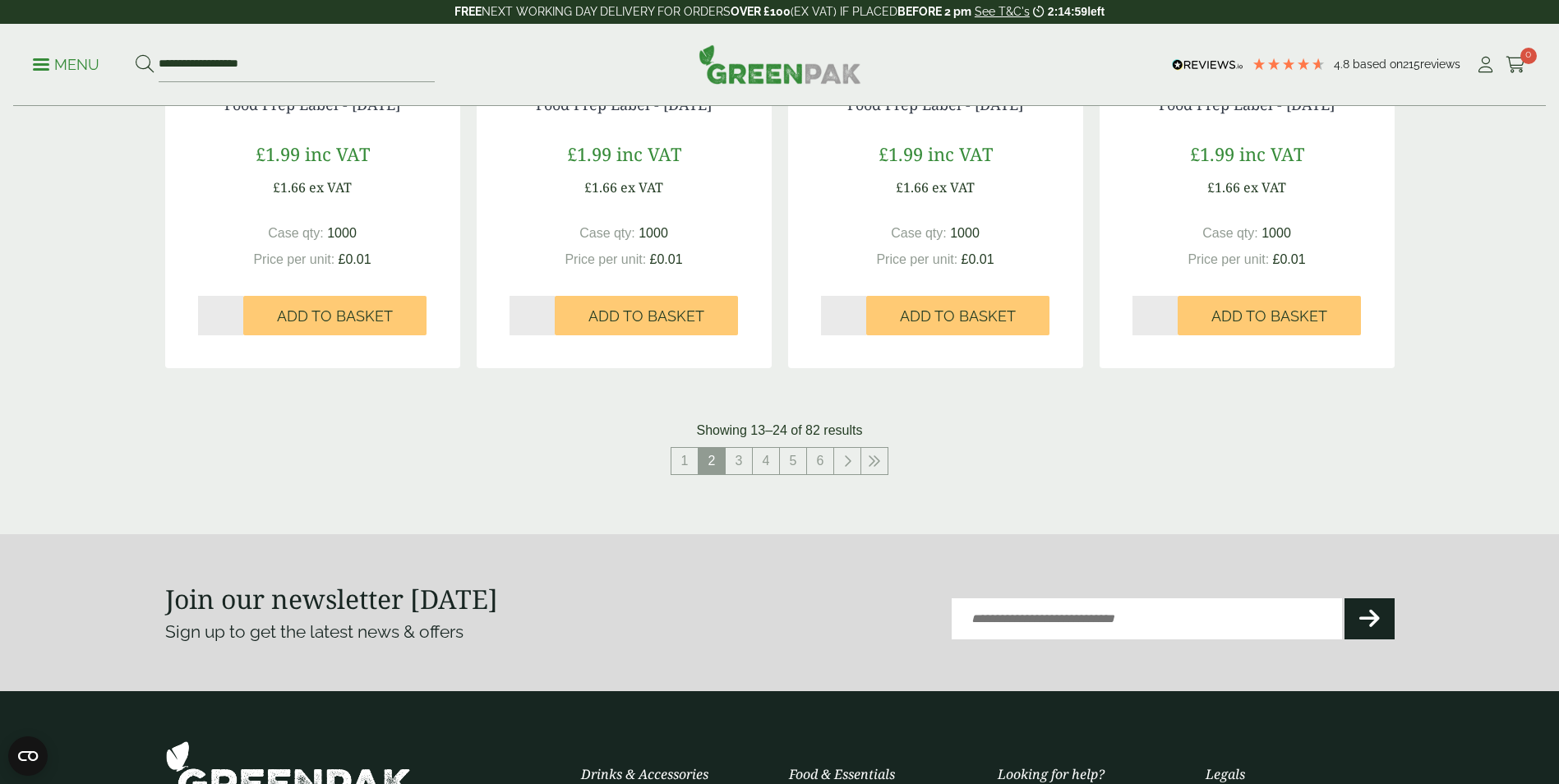
scroll to position [1710, 0]
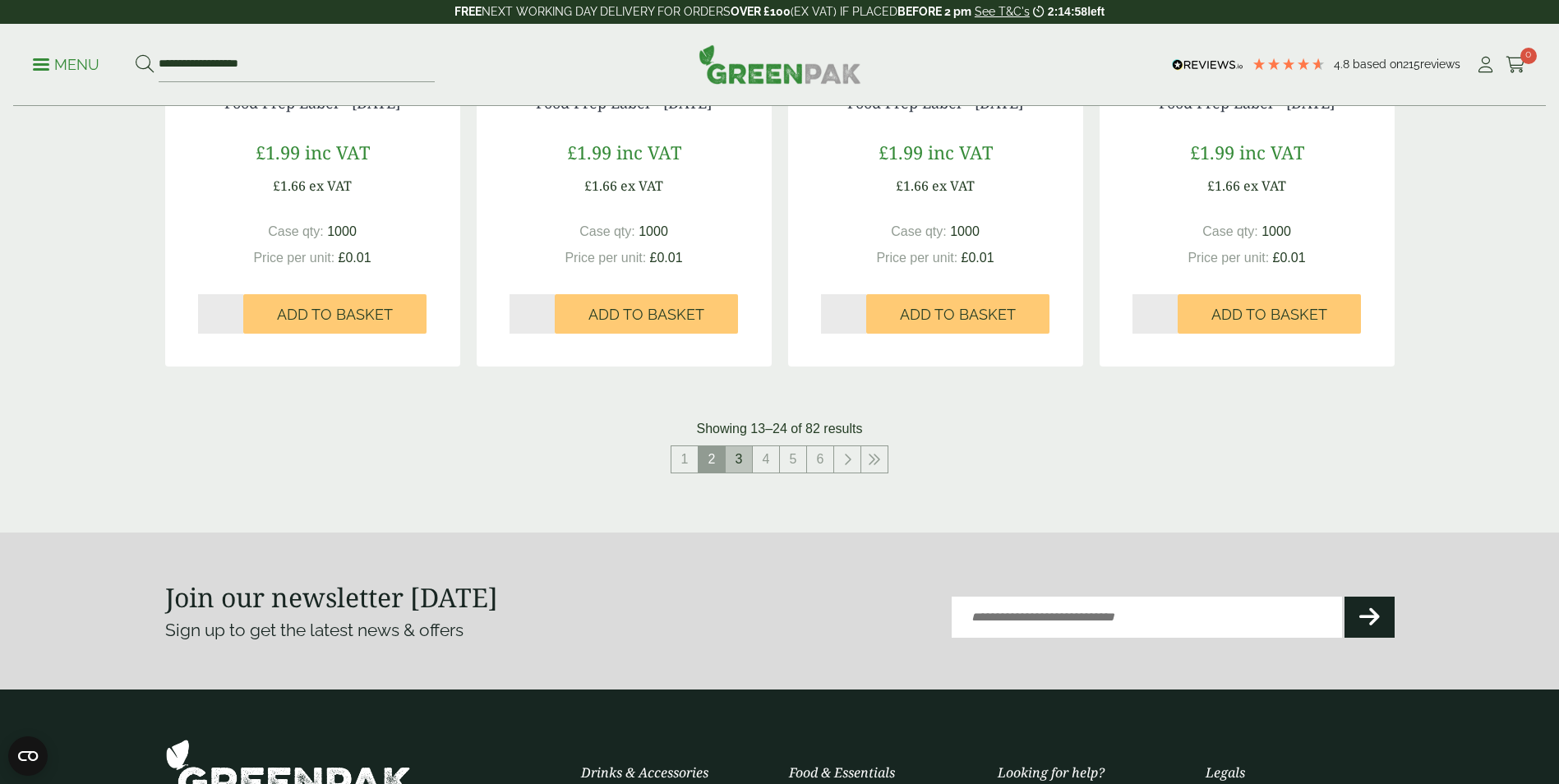
click at [742, 459] on link "3" at bounding box center [738, 459] width 26 height 26
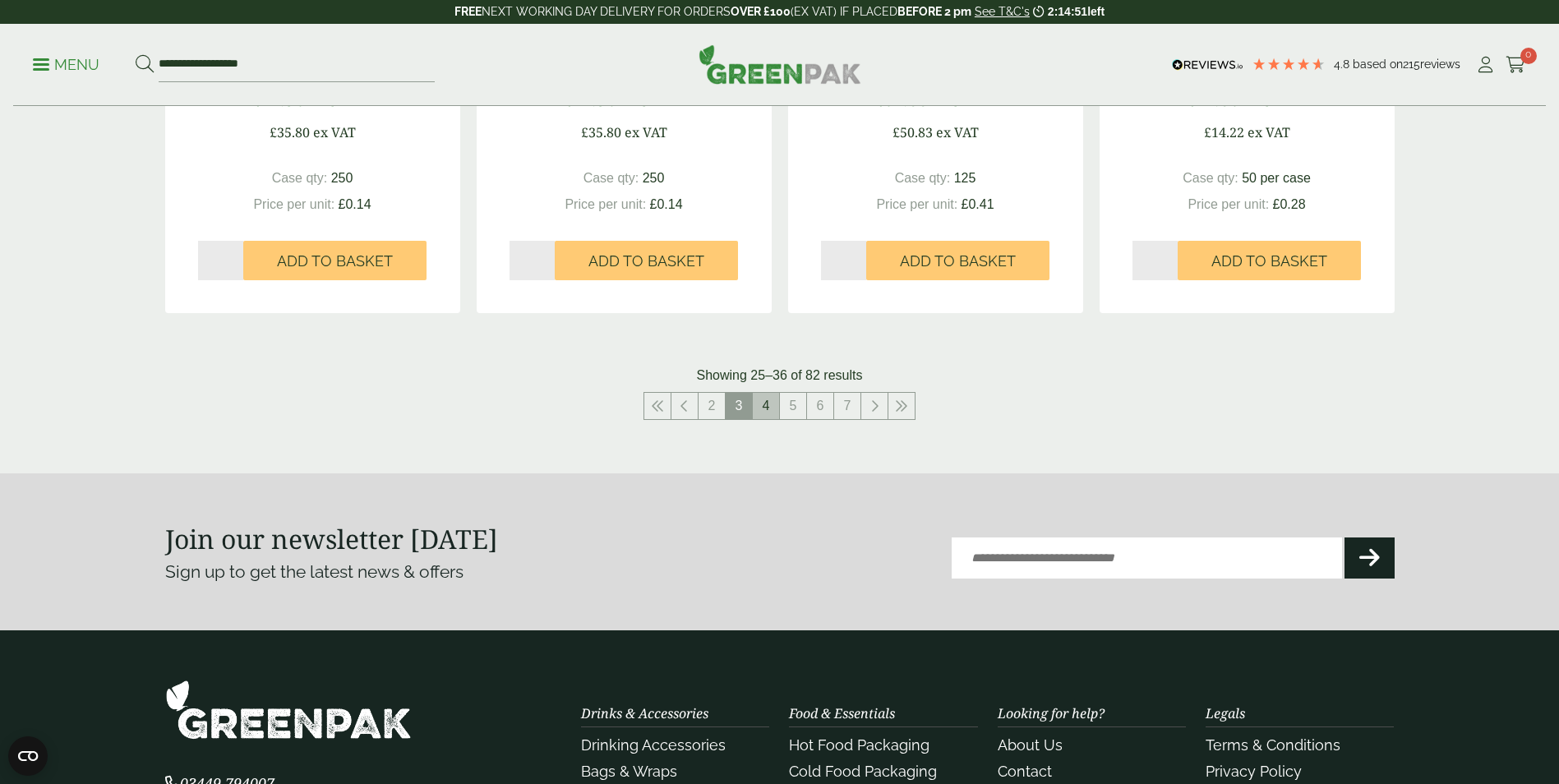
click at [770, 406] on link "4" at bounding box center [765, 405] width 26 height 26
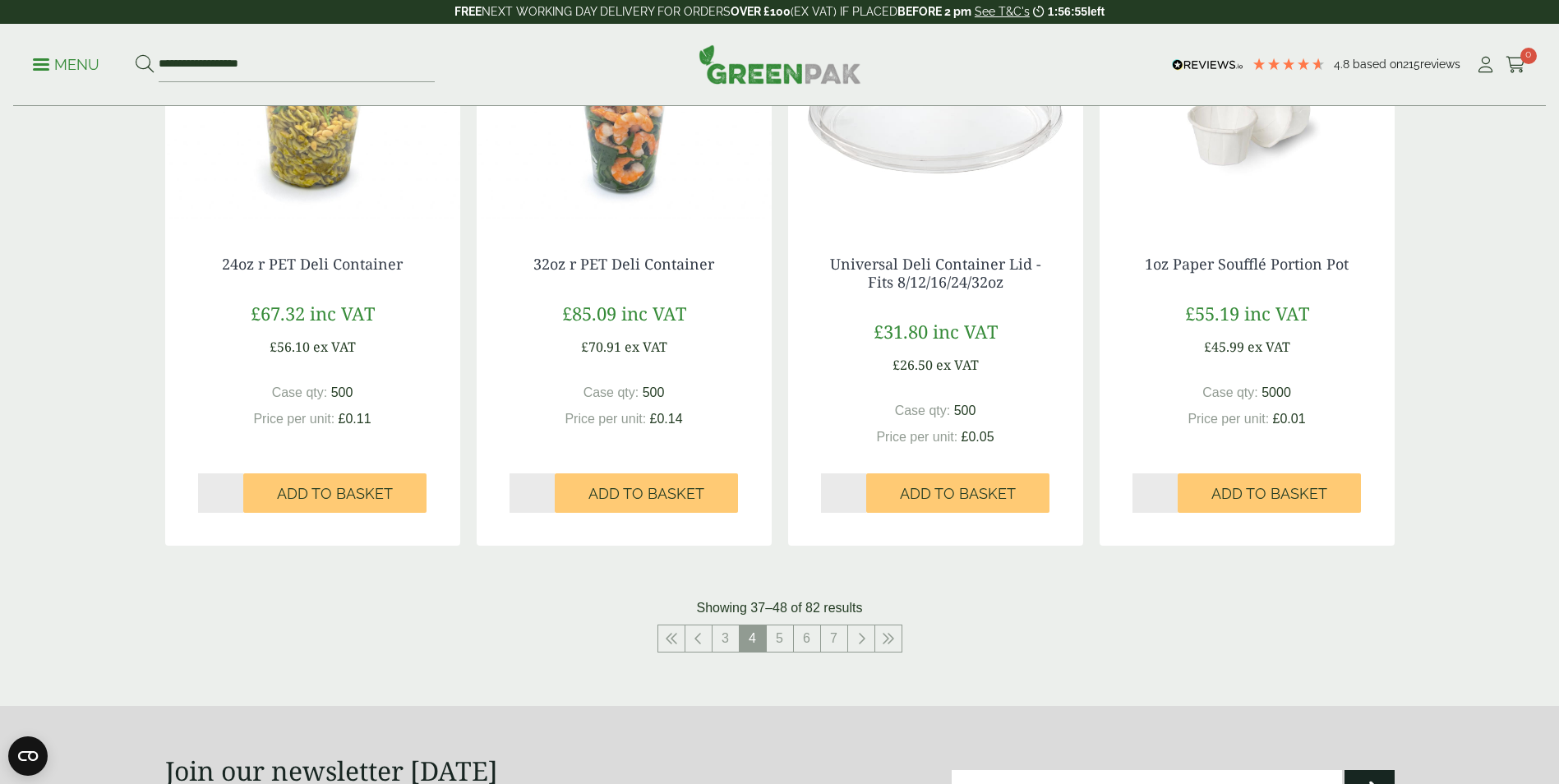
scroll to position [1299, 0]
